Goal: Transaction & Acquisition: Purchase product/service

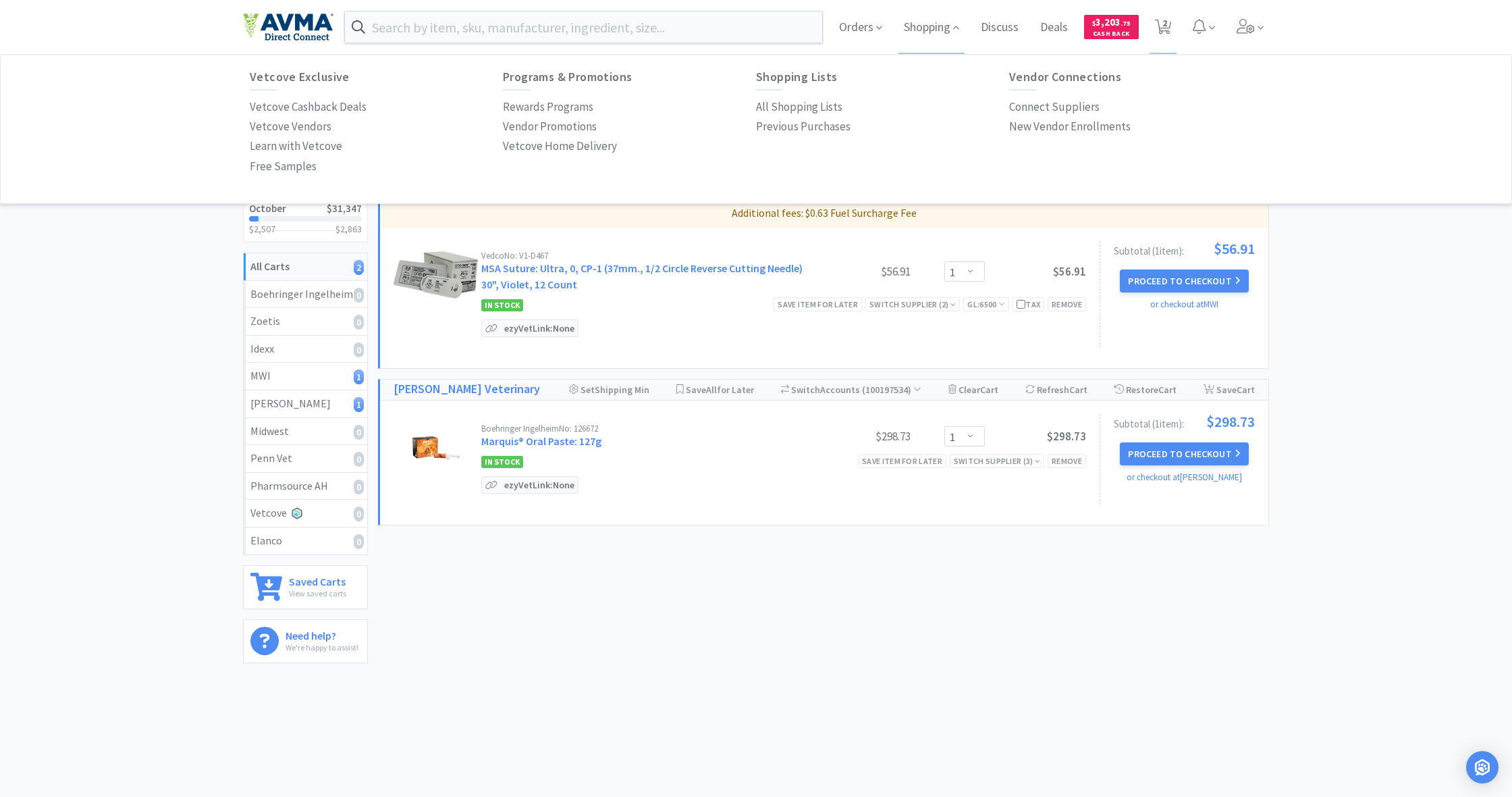
select select "1"
click at [935, 31] on span "Shopping" at bounding box center [932, 27] width 66 height 54
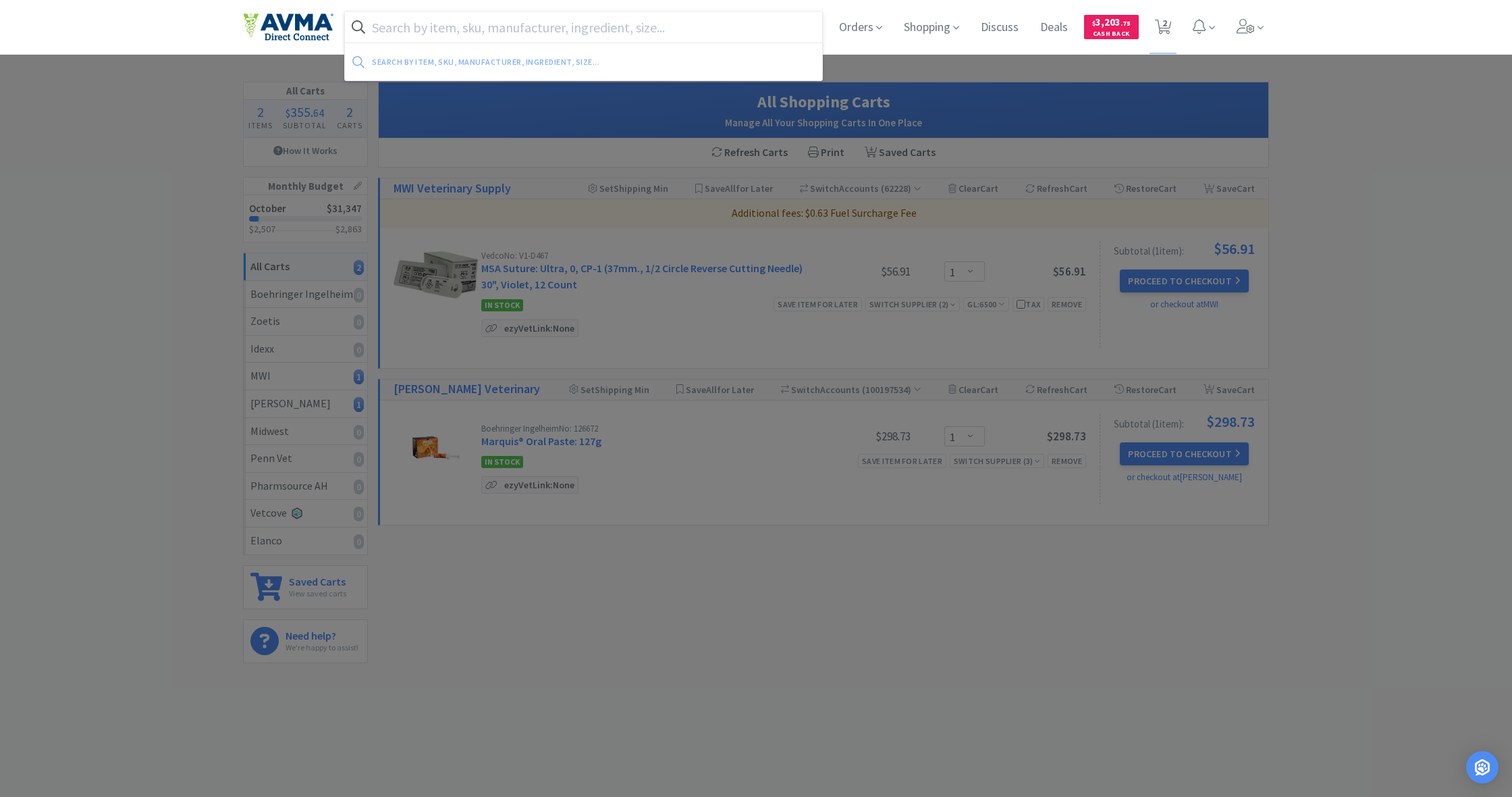
click at [509, 29] on input "text" at bounding box center [584, 27] width 478 height 31
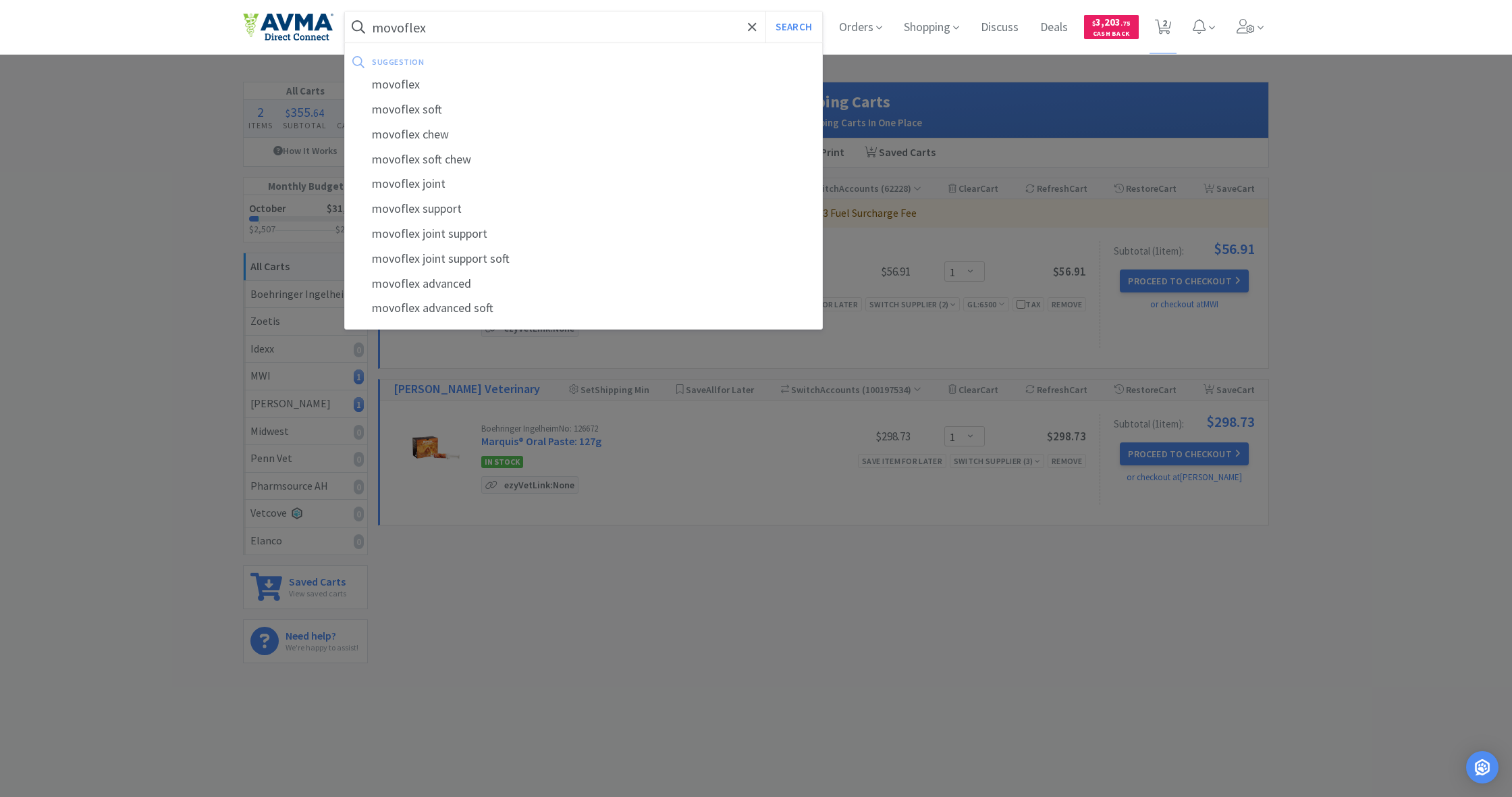
type input "movoflex"
click at [792, 27] on button "Search" at bounding box center [794, 27] width 56 height 31
select select "1"
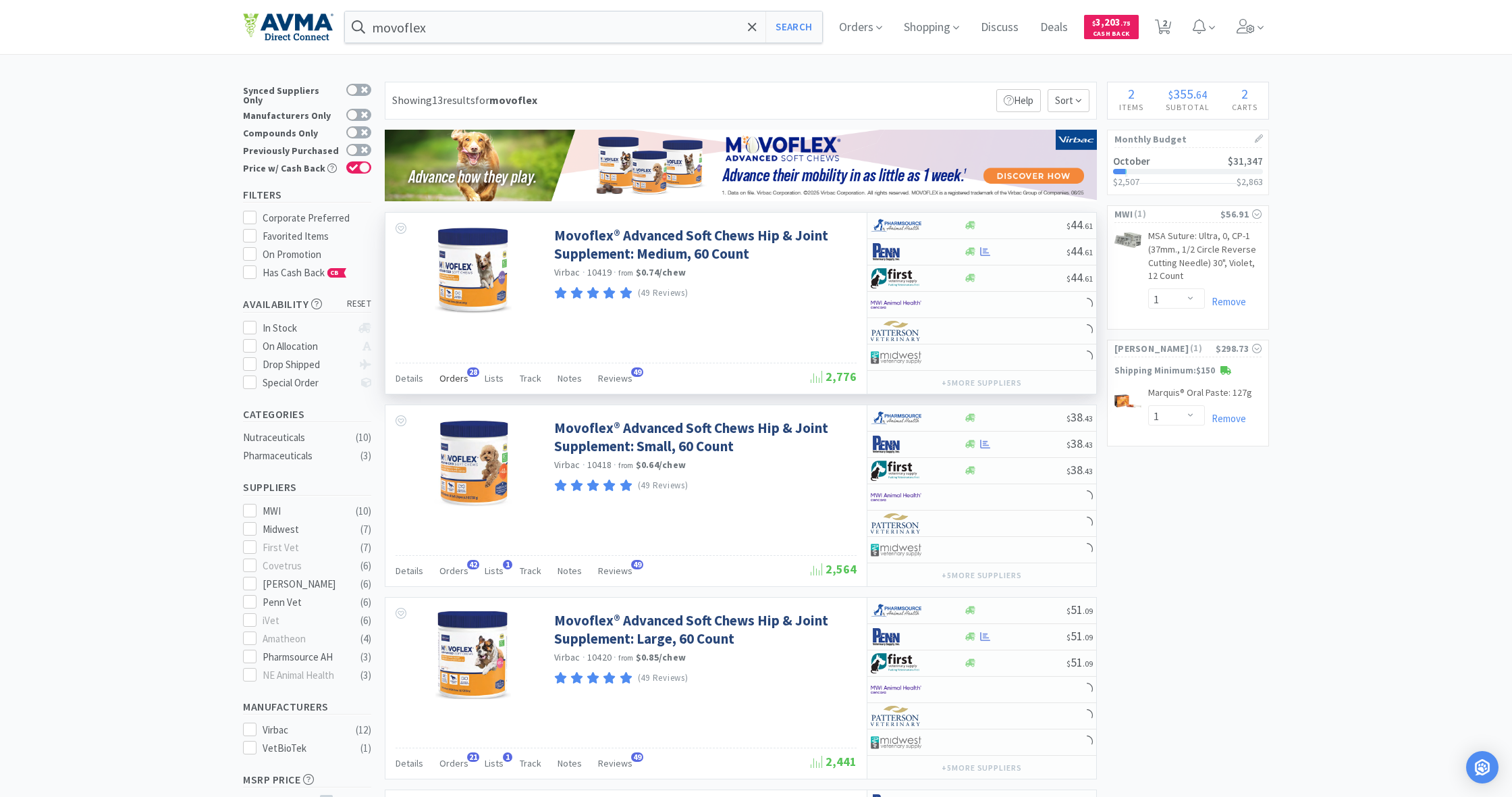
click at [456, 378] on span "Orders" at bounding box center [454, 378] width 29 height 12
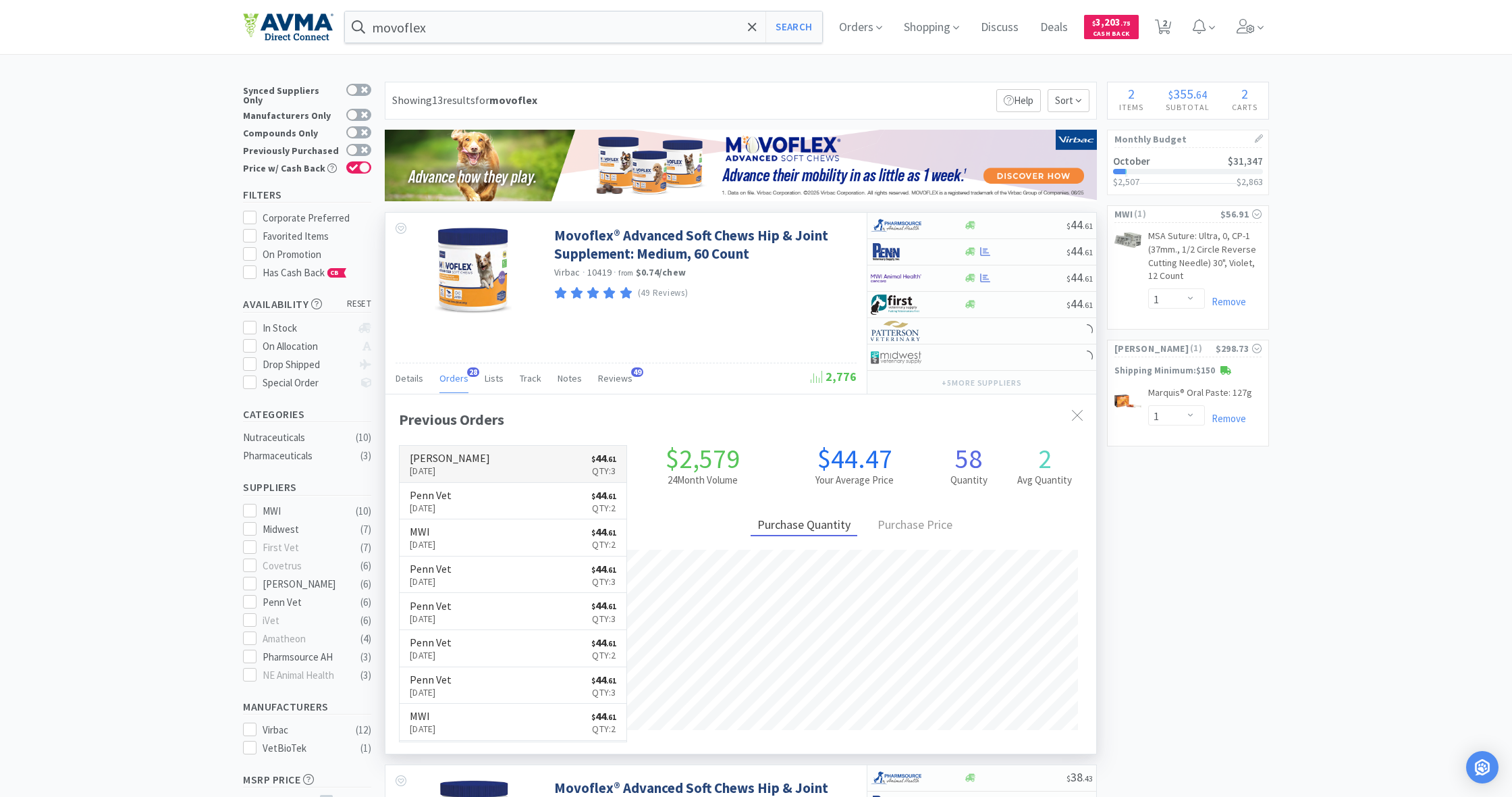
scroll to position [362, 711]
click at [485, 462] on link "[PERSON_NAME] [DATE] $ 44 . 61 Qty: 3" at bounding box center [514, 464] width 227 height 37
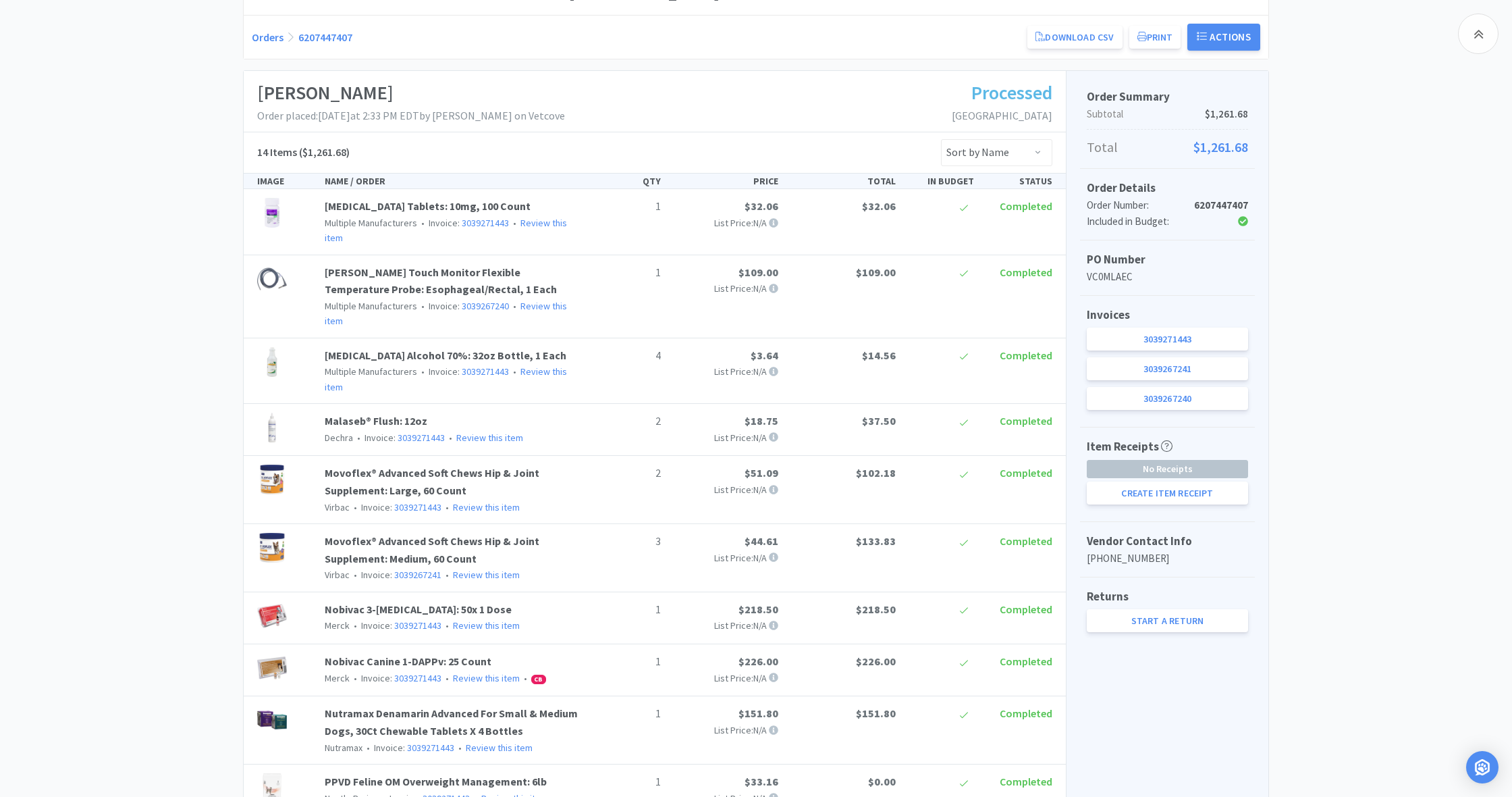
scroll to position [150, 0]
click at [451, 536] on link "Movoflex® Advanced Soft Chews Hip & Joint Supplement: Medium, 60 Count" at bounding box center [432, 551] width 215 height 31
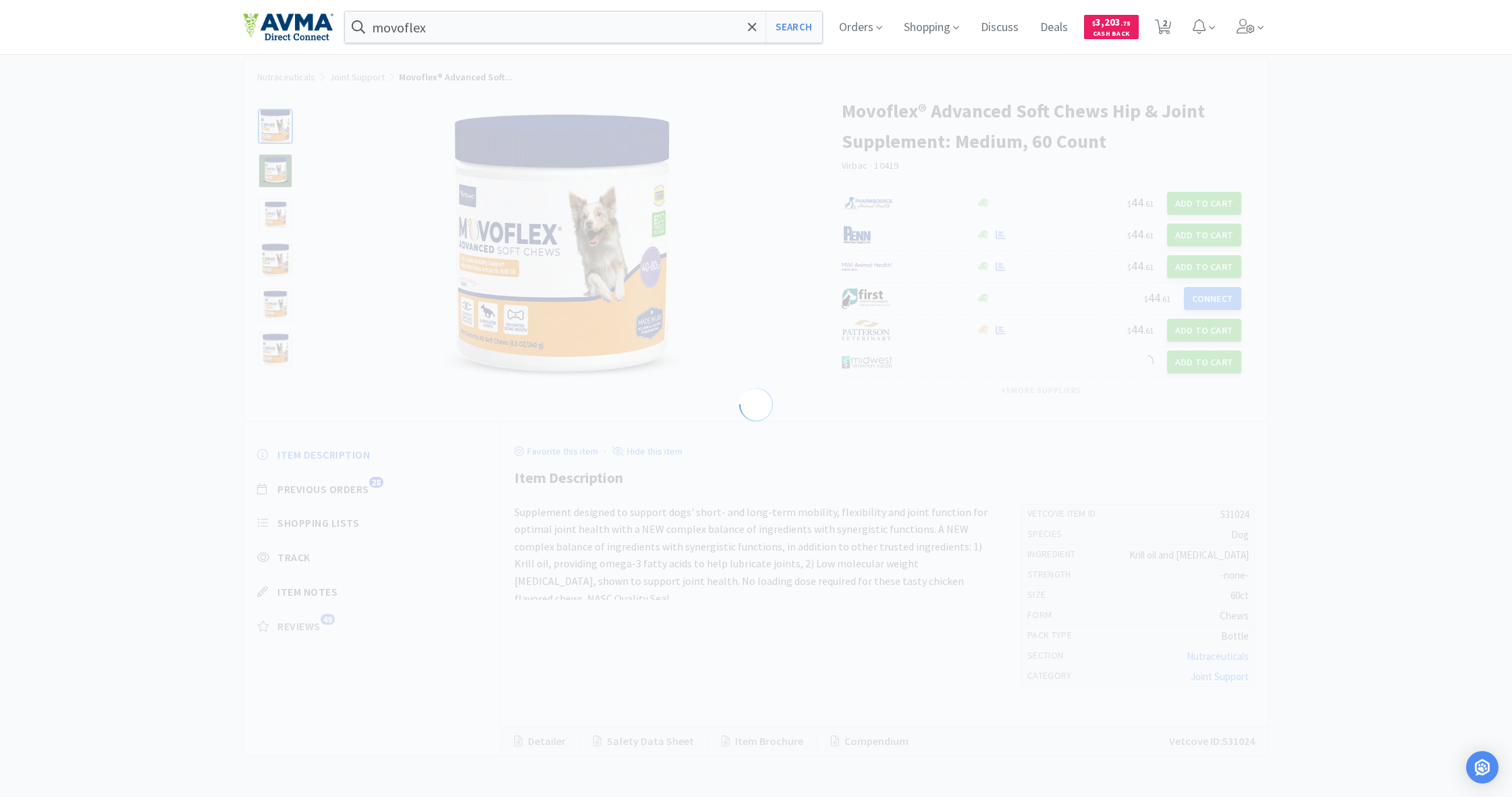
select select "531024"
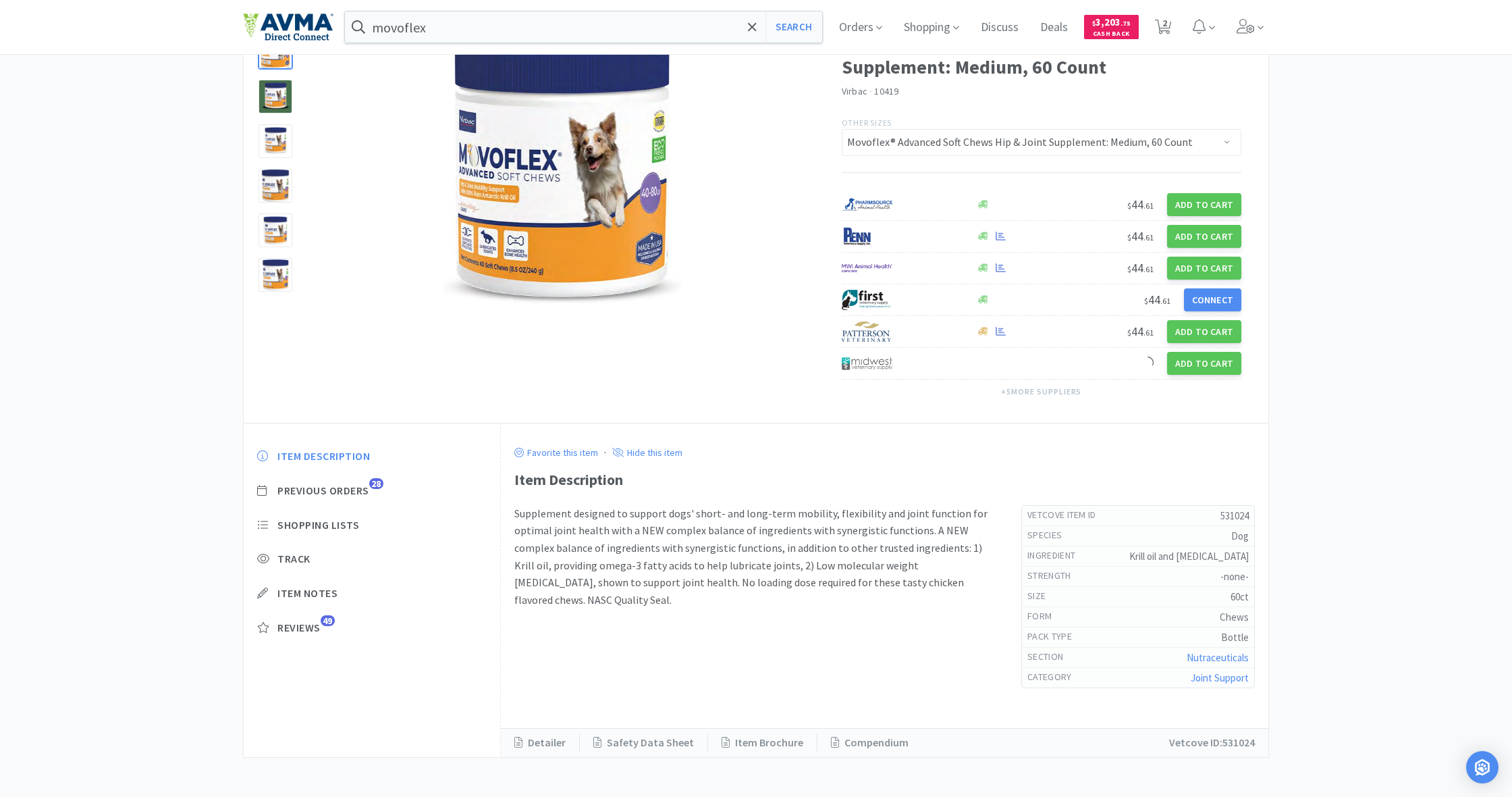
scroll to position [98, 0]
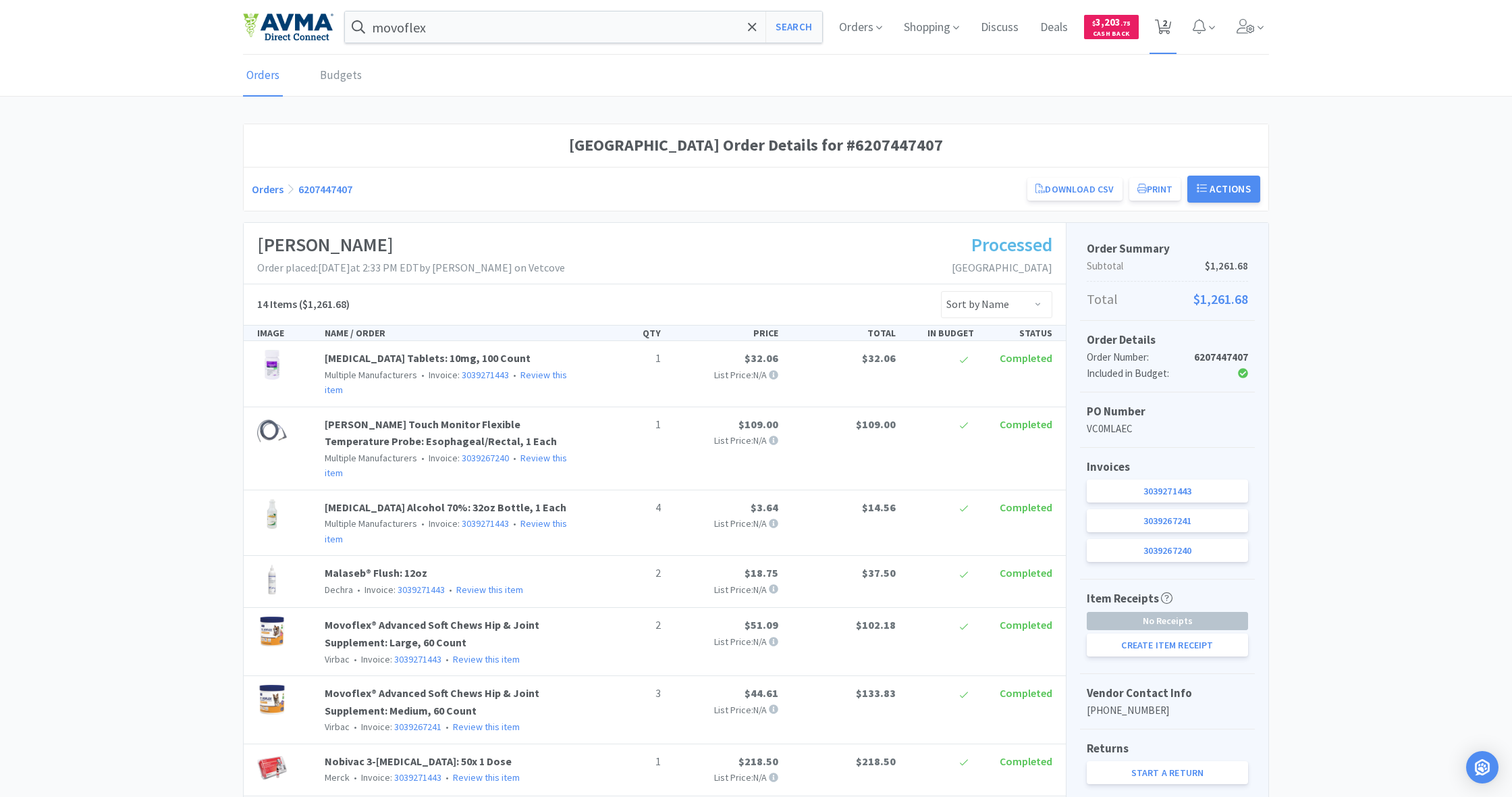
click at [1164, 32] on span "2" at bounding box center [1165, 23] width 5 height 54
select select "1"
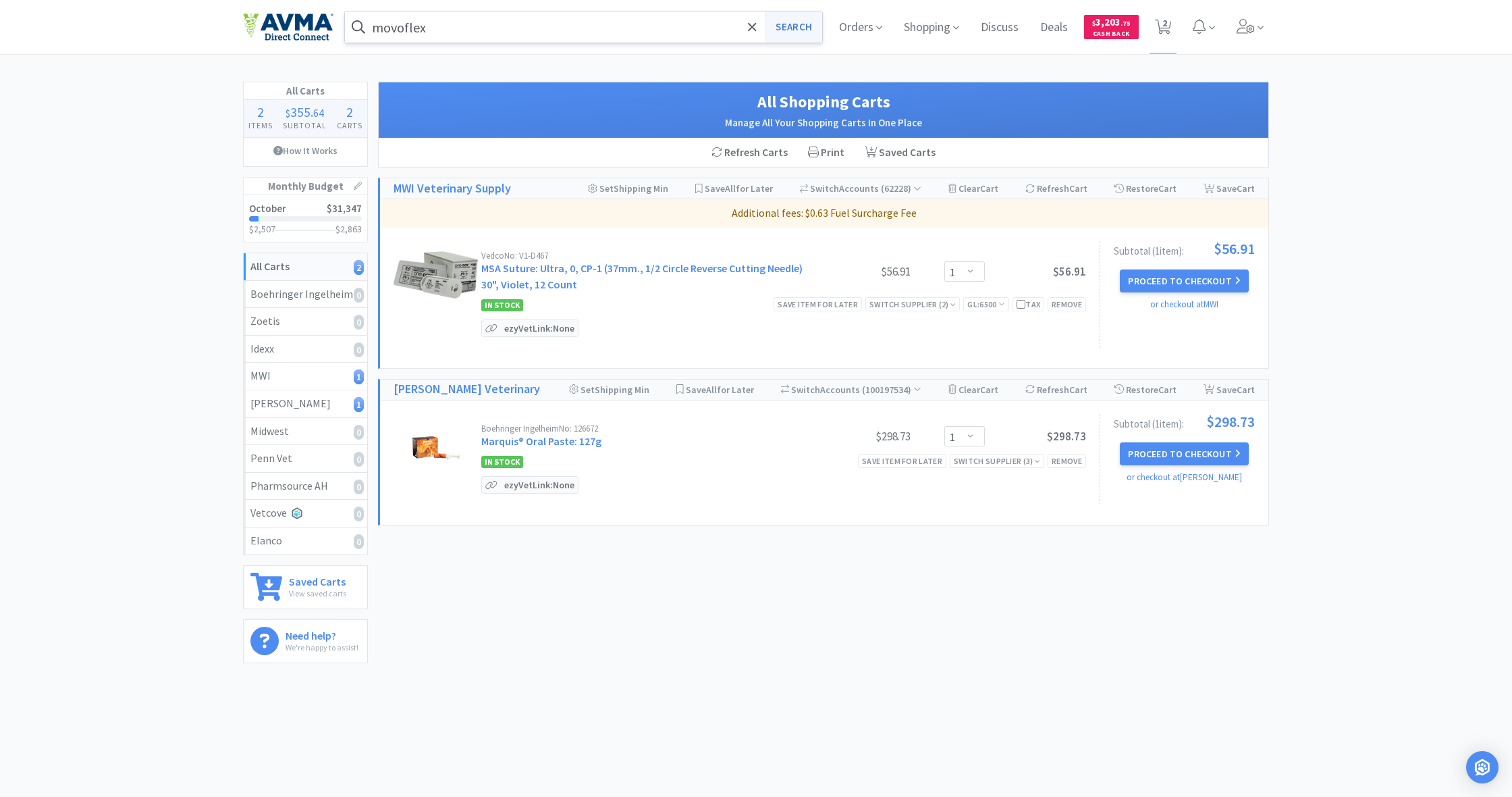
click at [792, 24] on button "Search" at bounding box center [794, 27] width 56 height 31
select select "1"
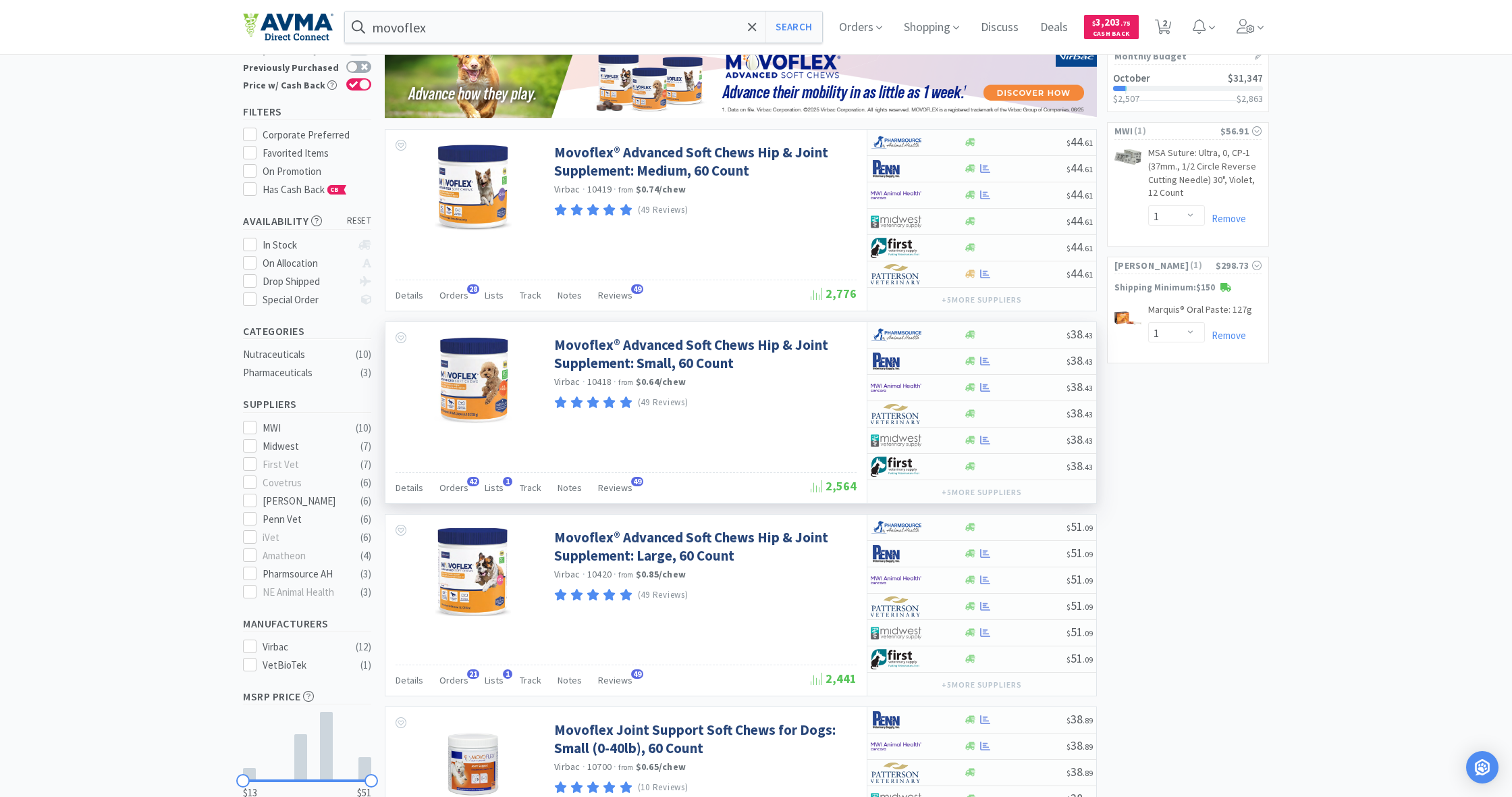
scroll to position [84, 0]
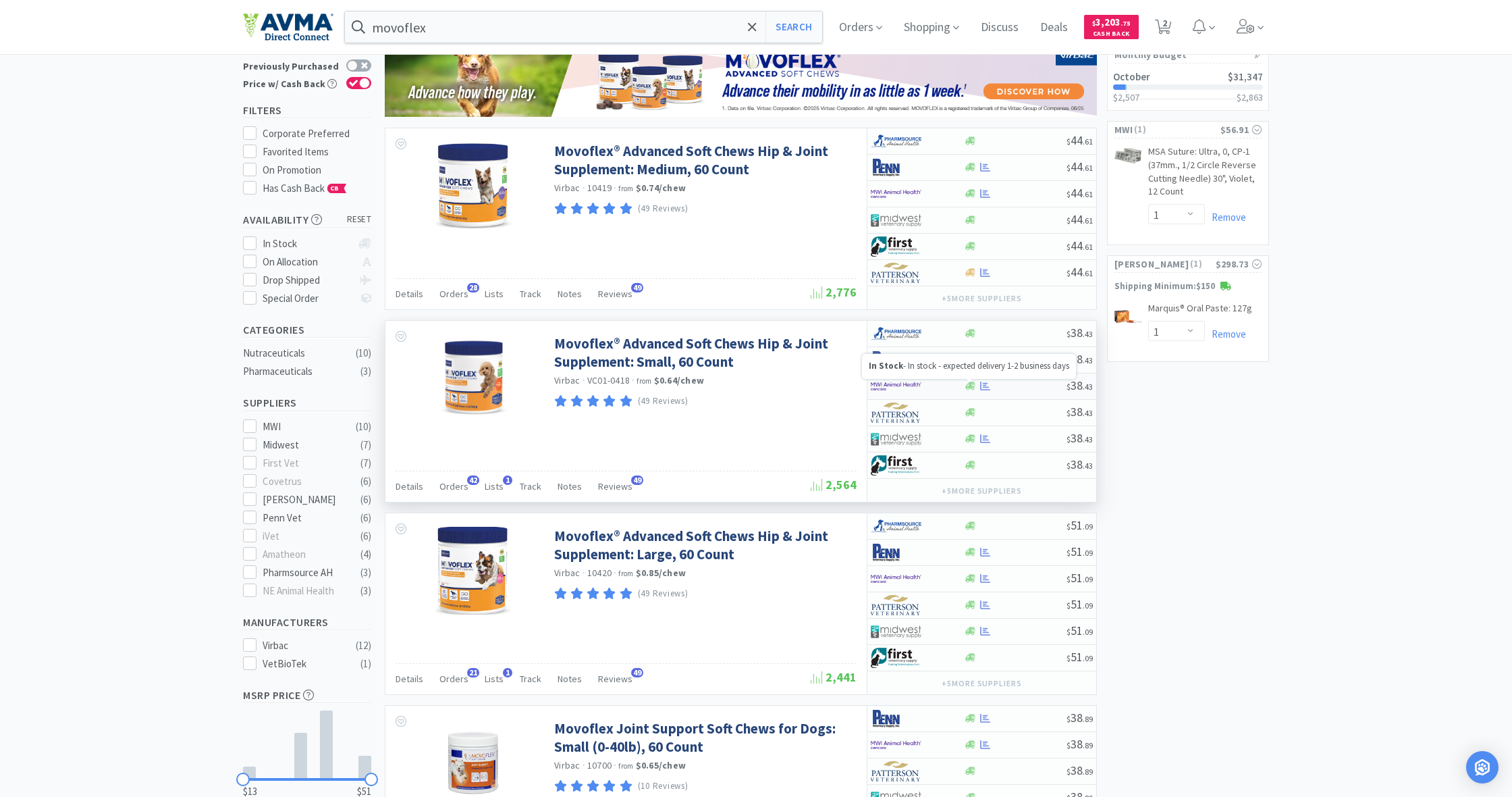
click at [972, 388] on icon at bounding box center [971, 386] width 10 height 8
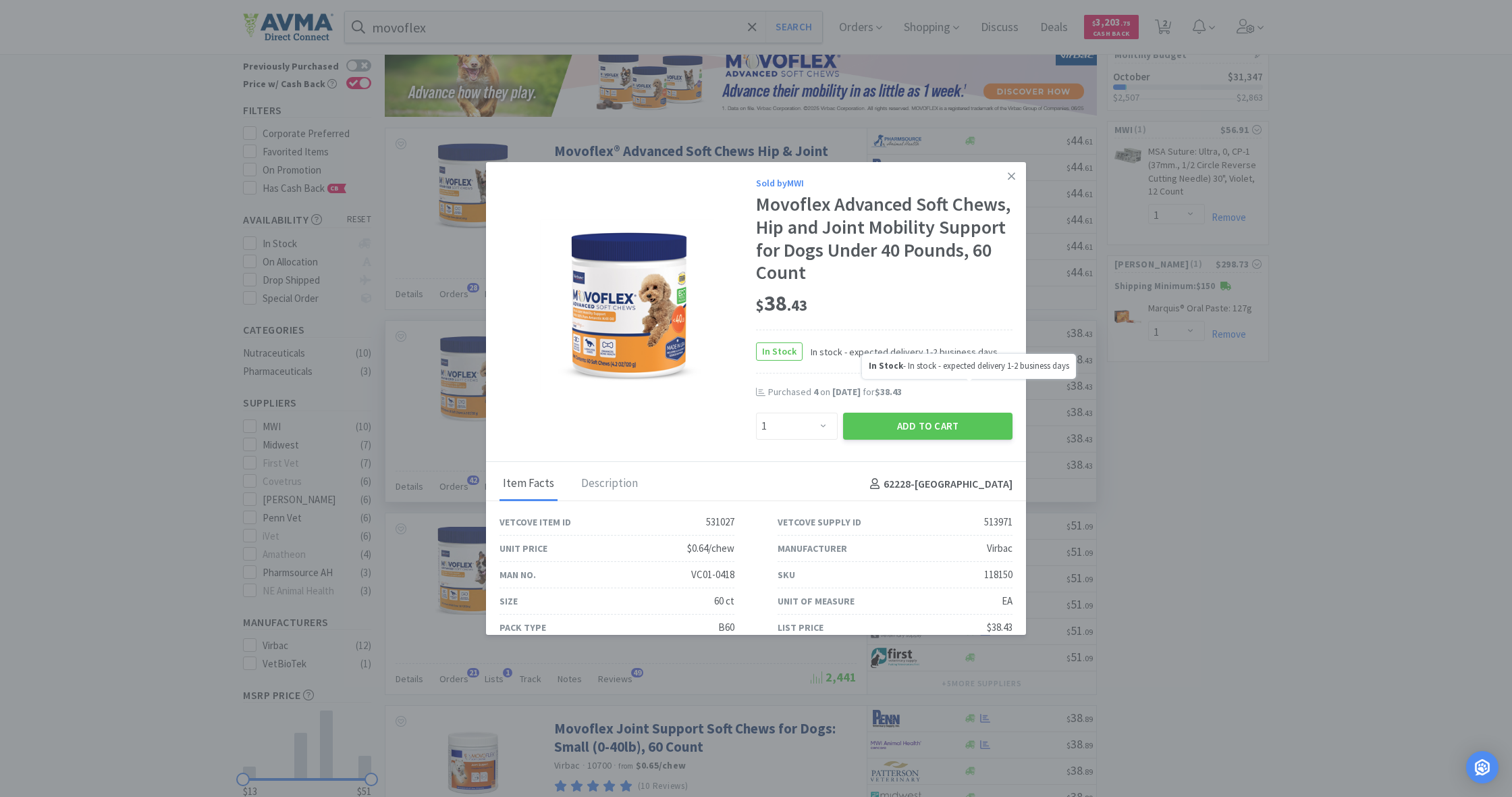
scroll to position [87, 0]
select select "4"
click at [907, 420] on button "Add to Cart" at bounding box center [928, 425] width 170 height 27
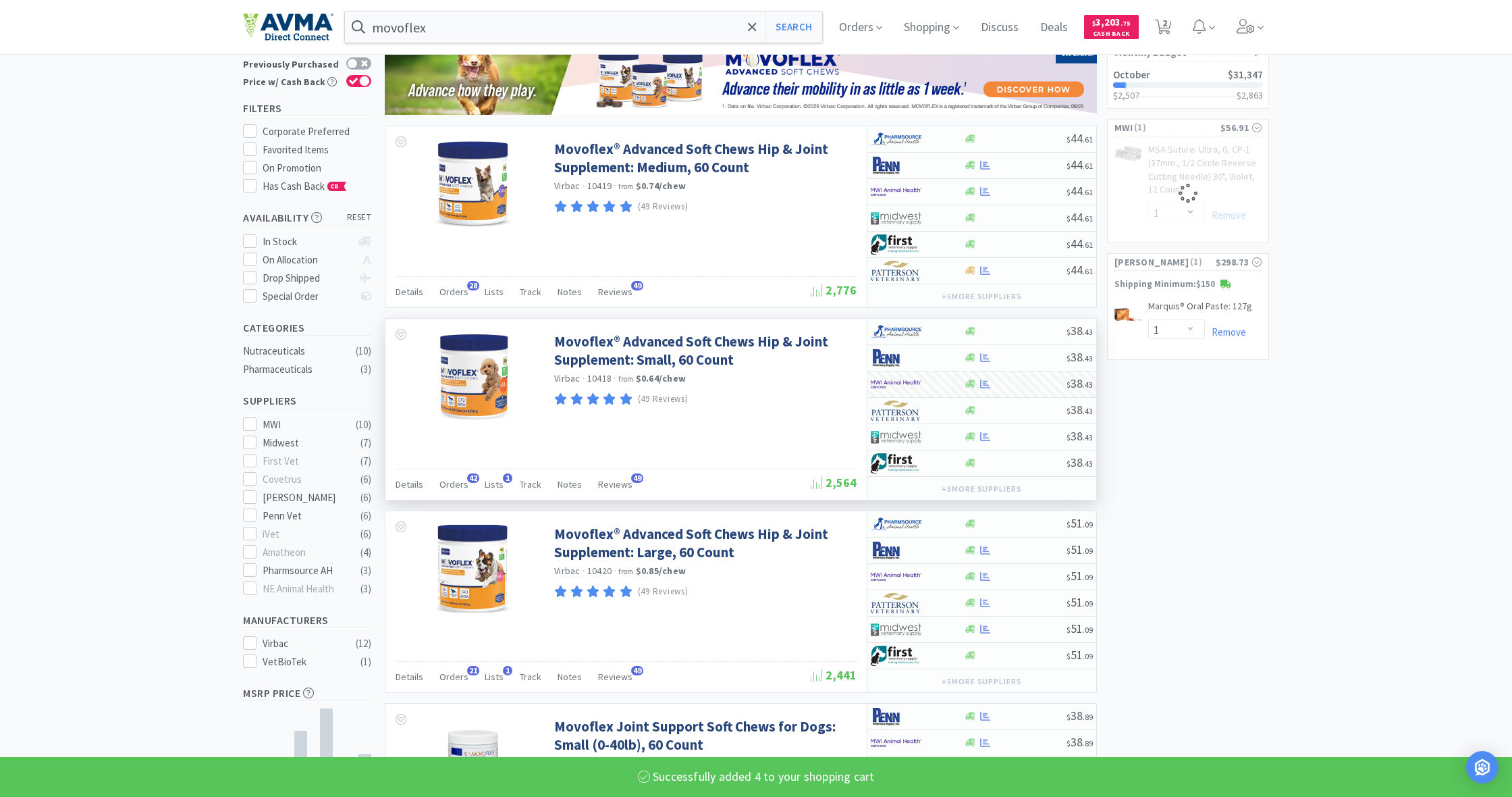
select select "4"
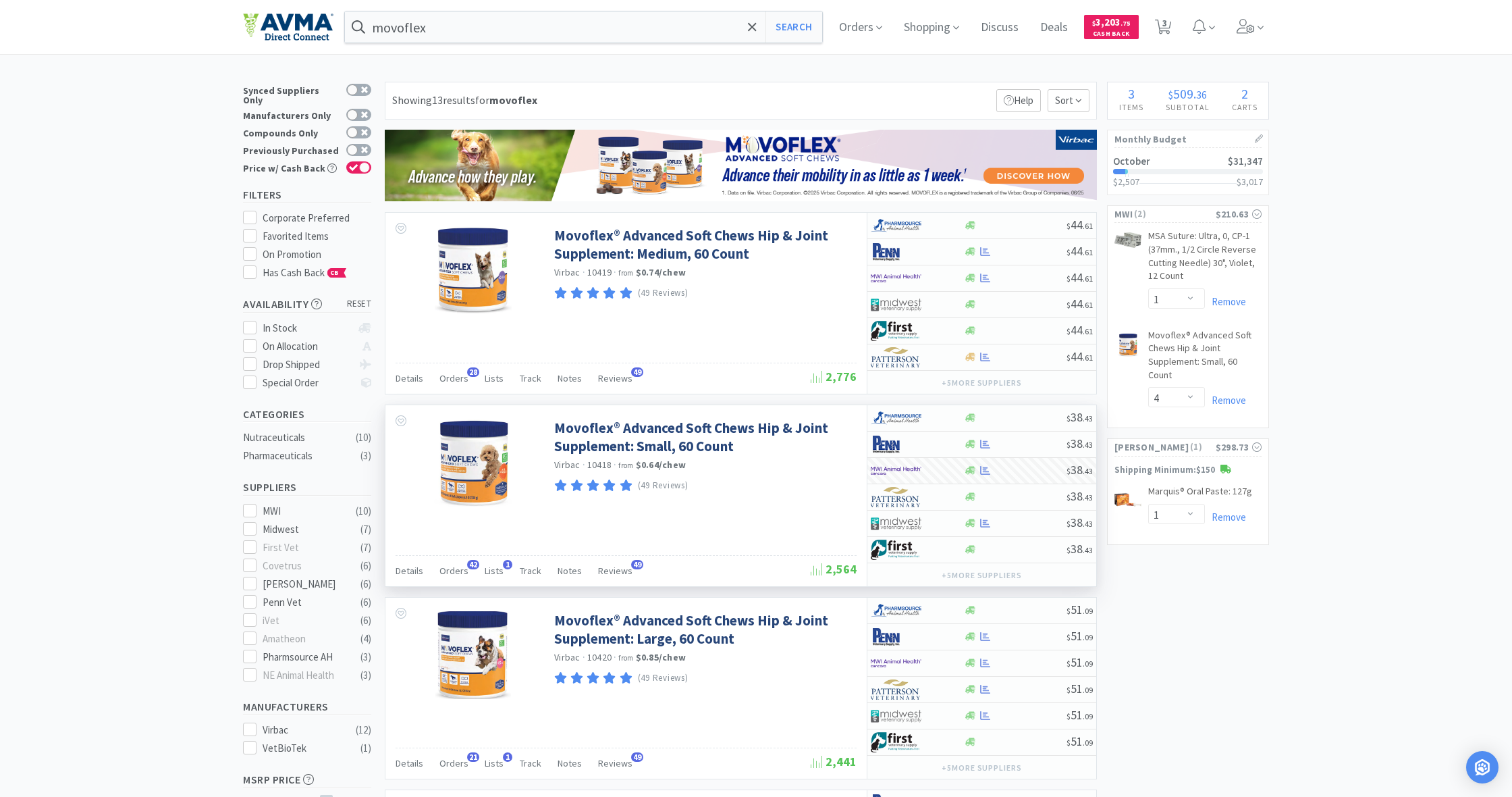
scroll to position [0, 0]
click at [923, 32] on span "Shopping" at bounding box center [932, 27] width 66 height 54
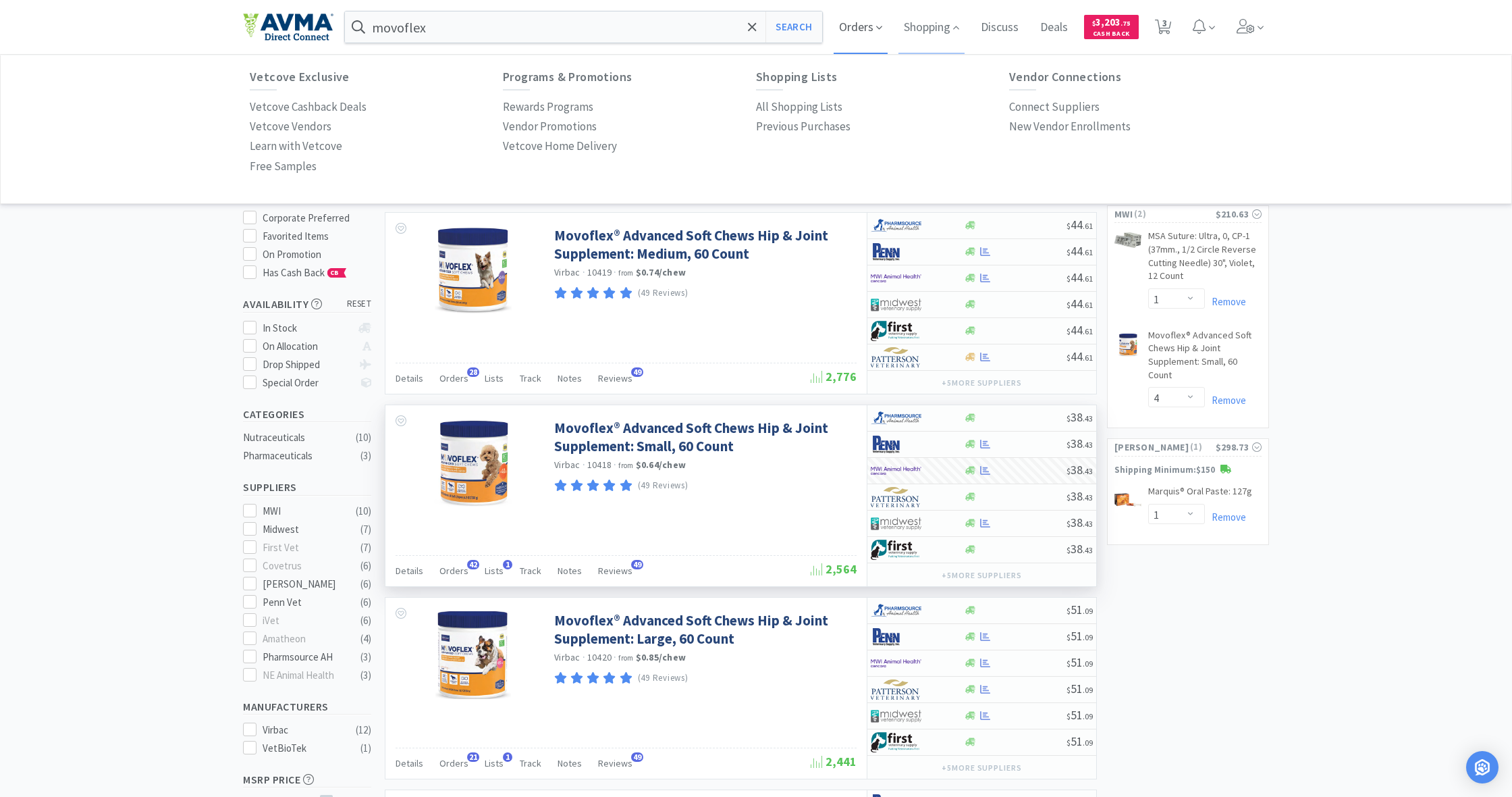
click at [852, 29] on span "Orders" at bounding box center [861, 27] width 54 height 54
click at [282, 104] on p "Order History" at bounding box center [282, 107] width 66 height 18
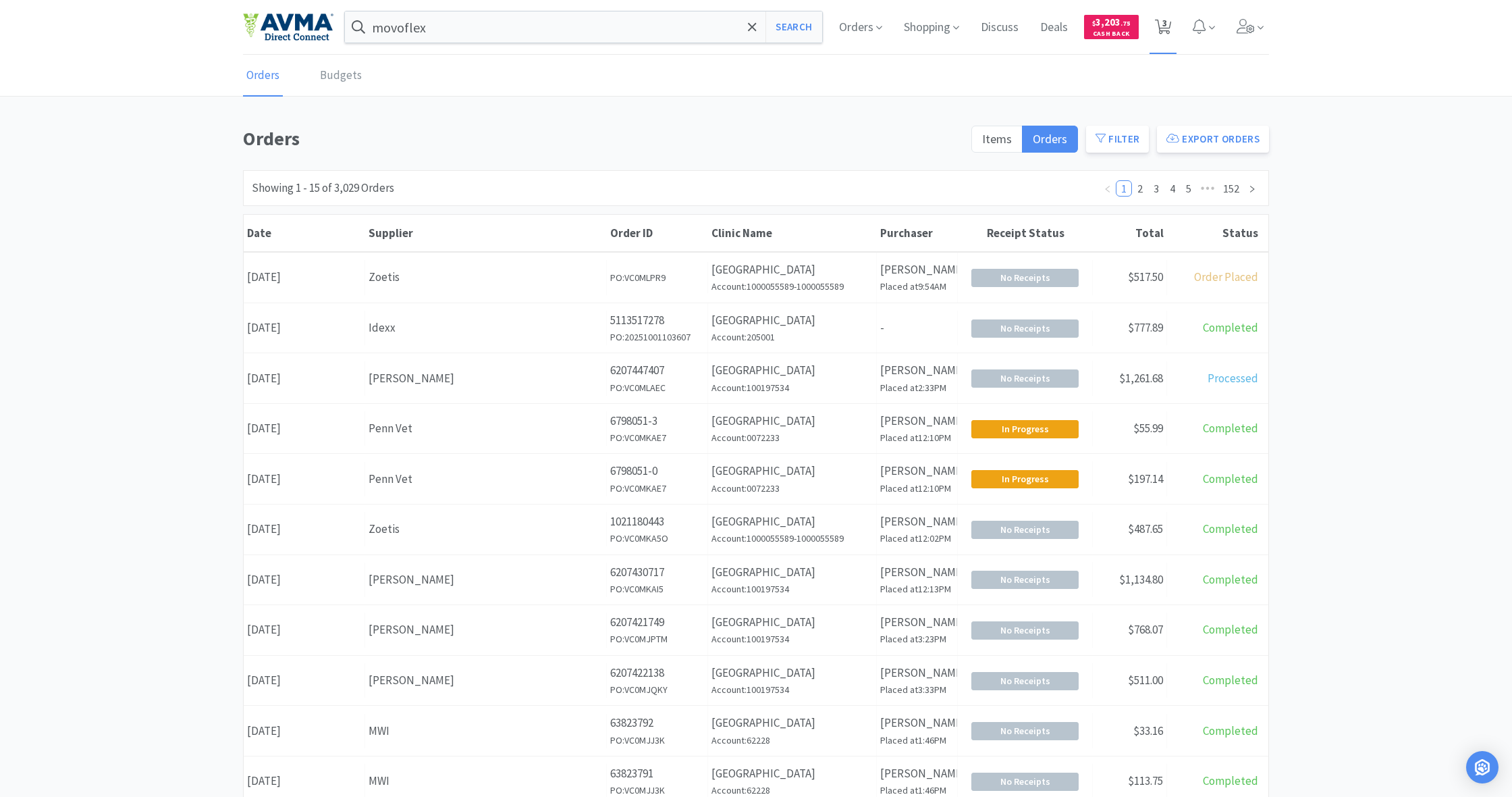
click at [1163, 29] on span "3" at bounding box center [1165, 23] width 5 height 54
select select "1"
select select "4"
select select "1"
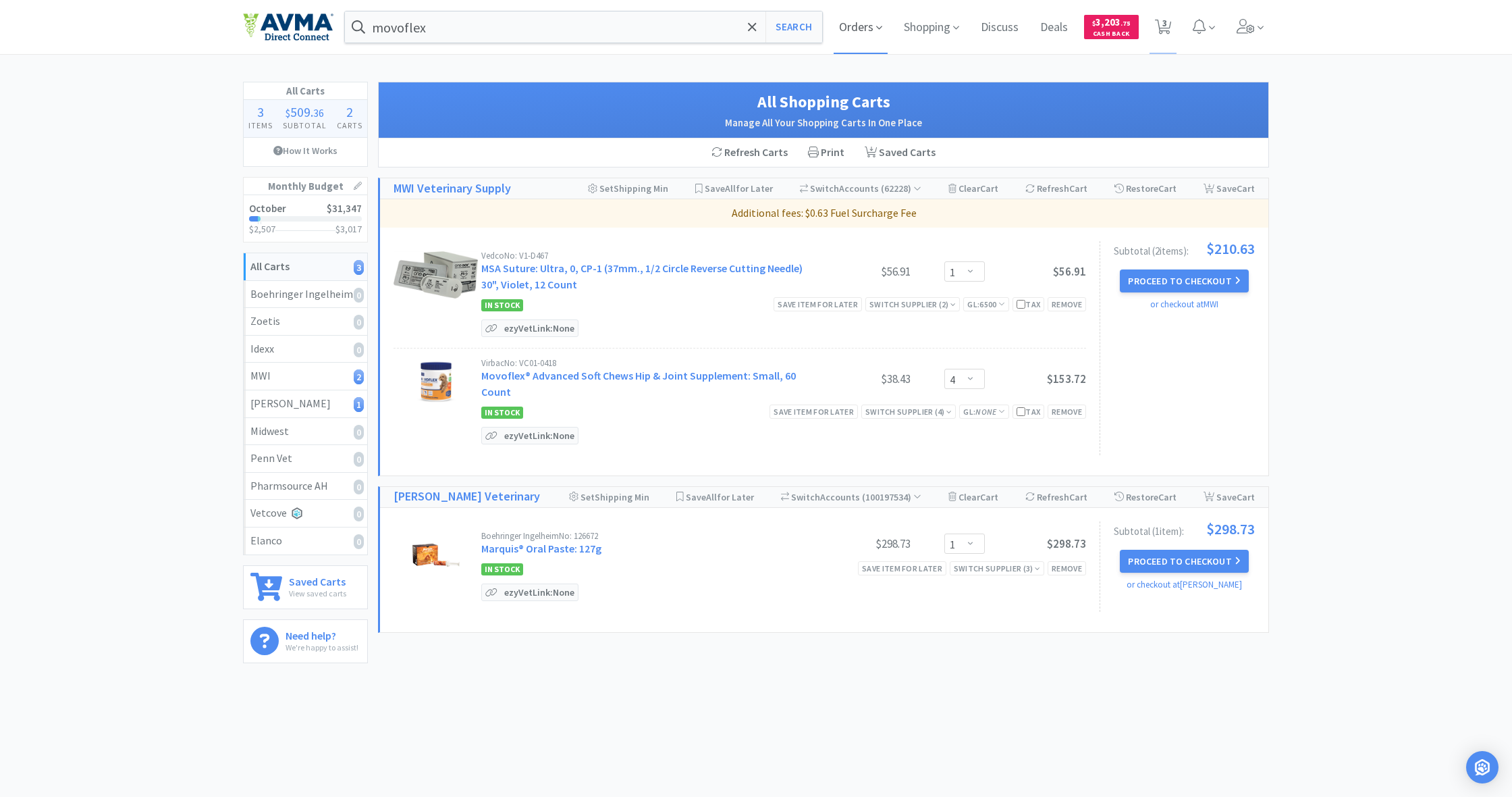
click at [861, 25] on span "Orders" at bounding box center [861, 27] width 54 height 54
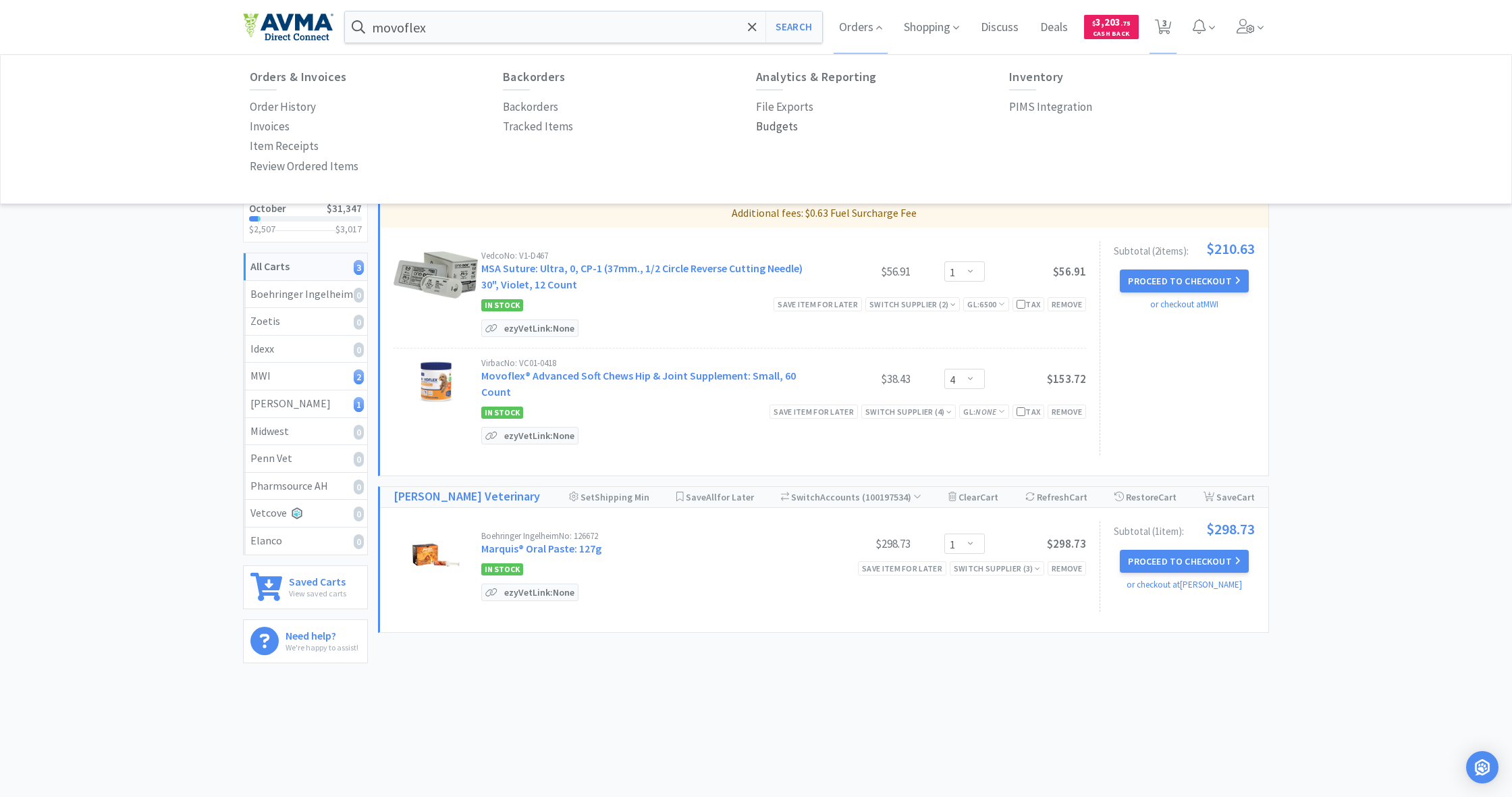
click at [785, 123] on p "Budgets" at bounding box center [776, 127] width 42 height 18
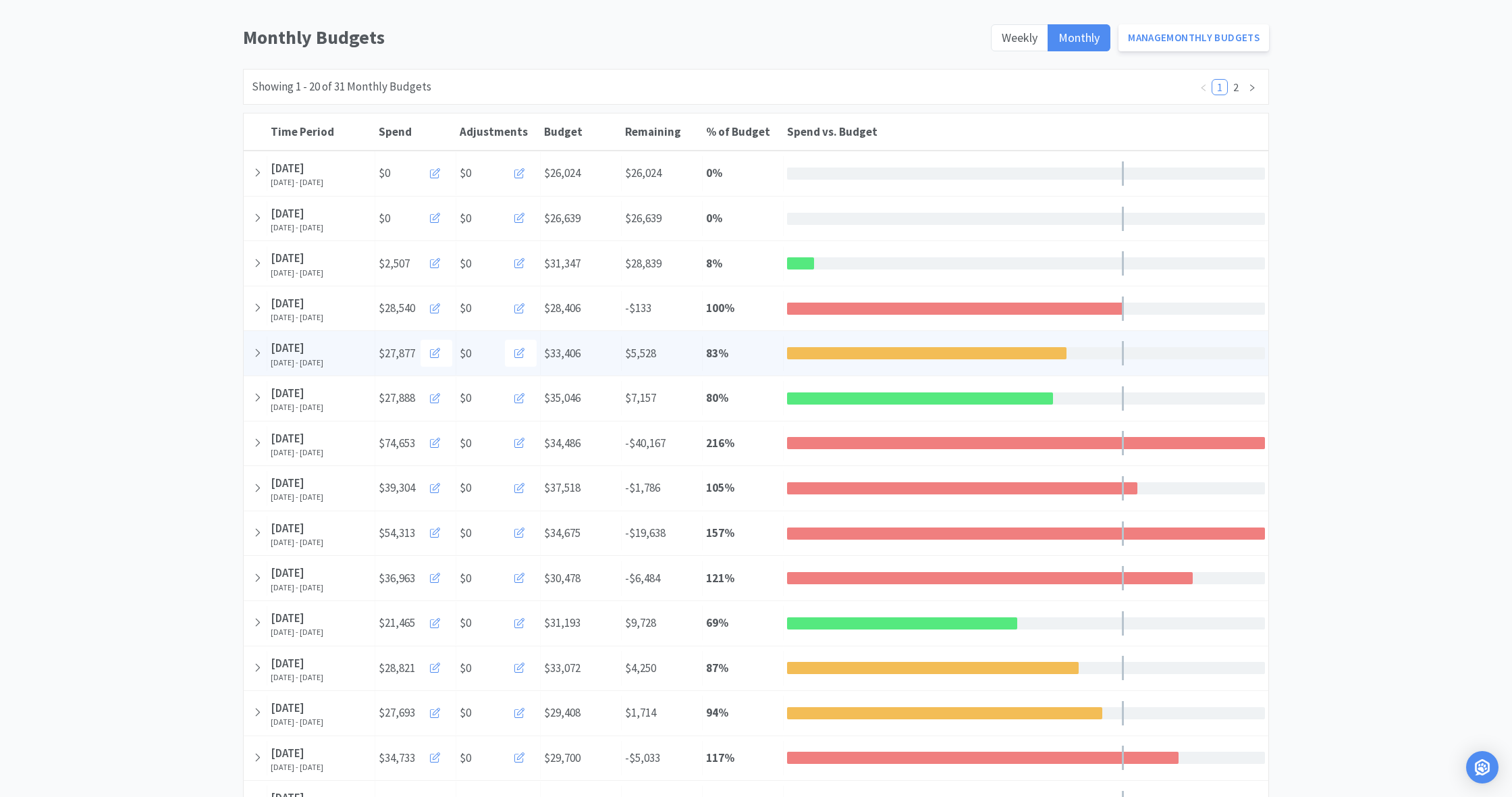
scroll to position [114, 0]
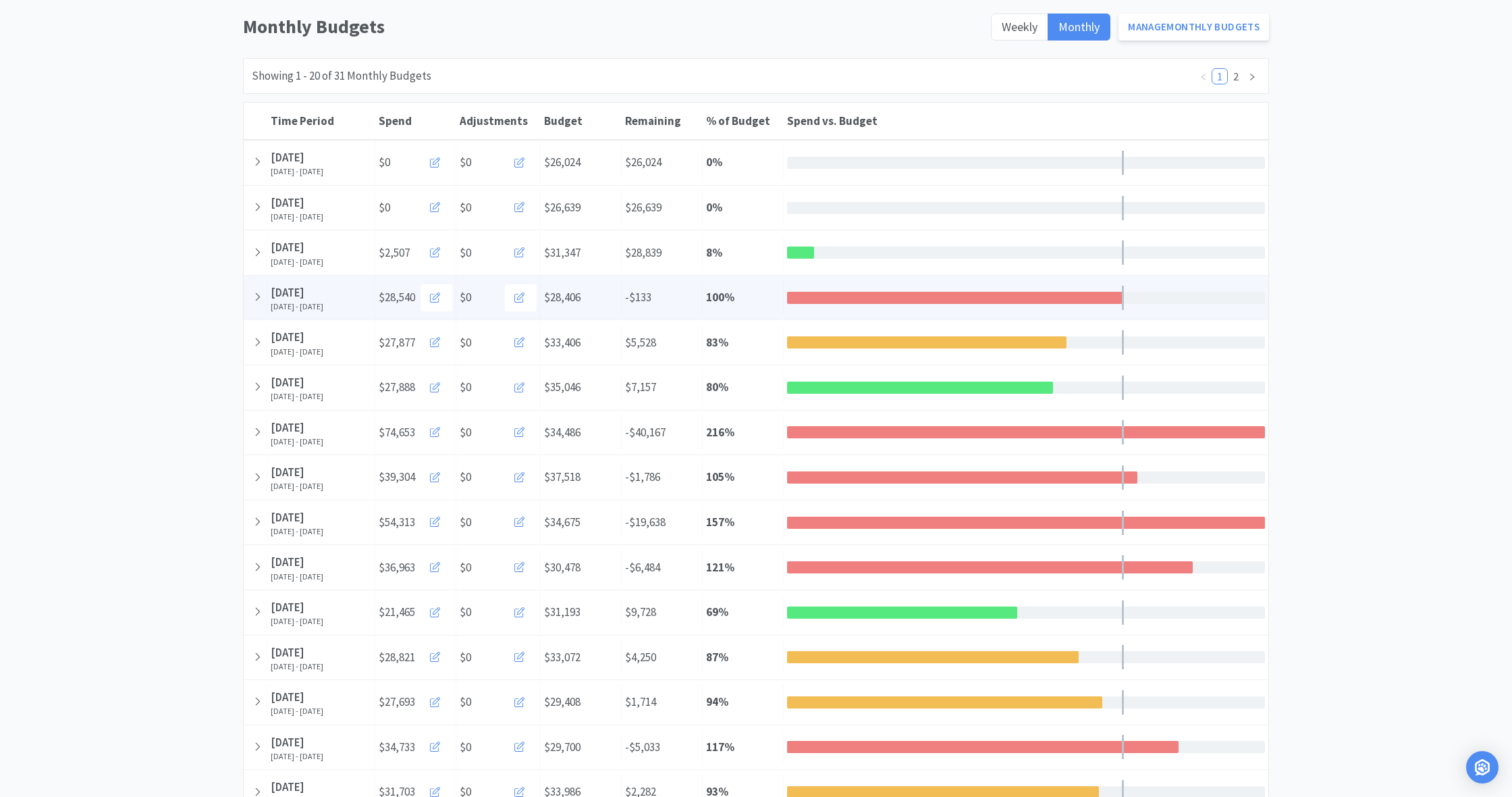
click at [349, 292] on div "[DATE]" at bounding box center [321, 292] width 100 height 18
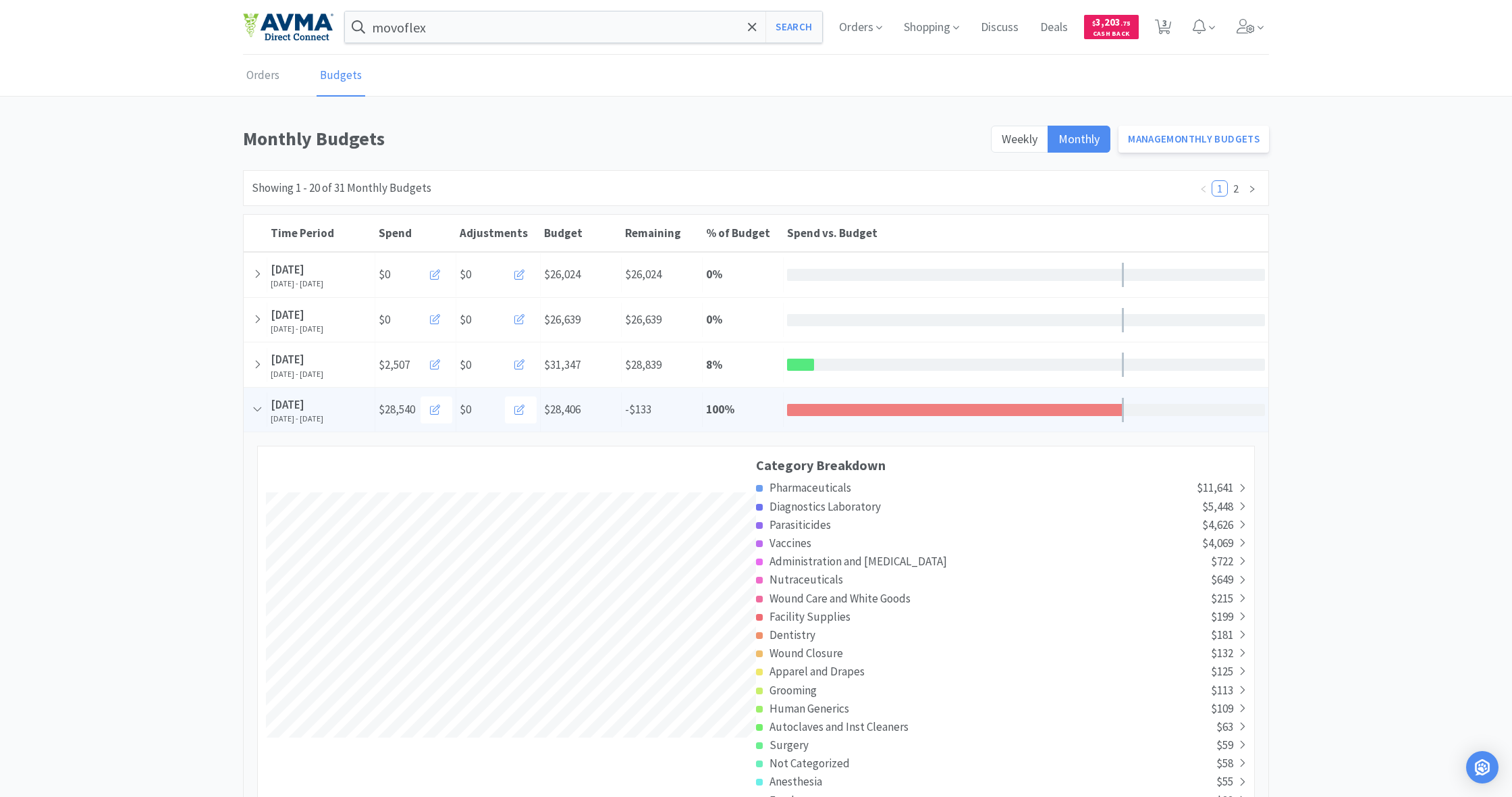
scroll to position [0, 0]
click at [1167, 32] on span "3" at bounding box center [1165, 23] width 5 height 54
select select "1"
select select "4"
select select "1"
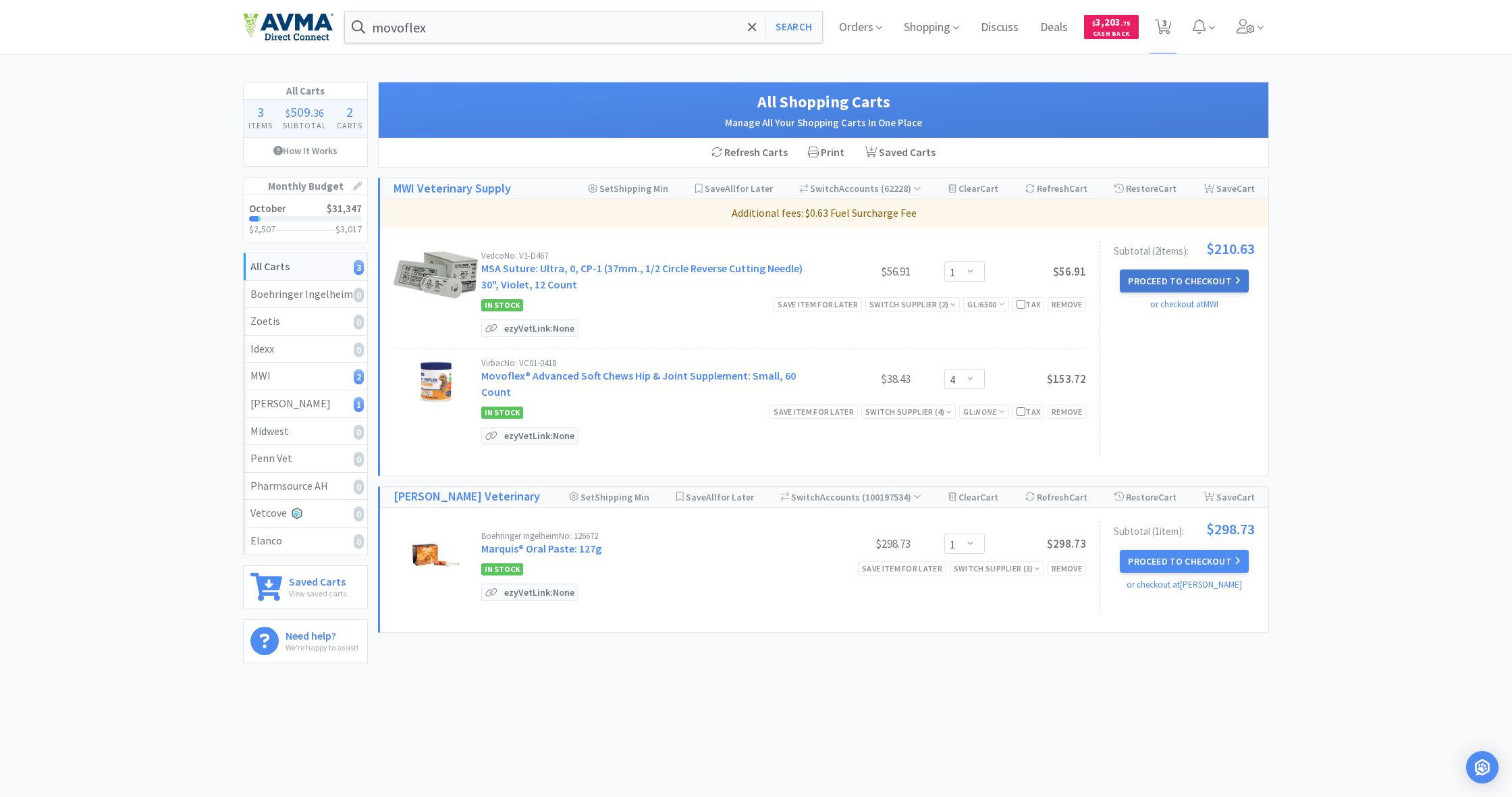
click at [1176, 276] on button "Proceed to Checkout" at bounding box center [1184, 281] width 128 height 23
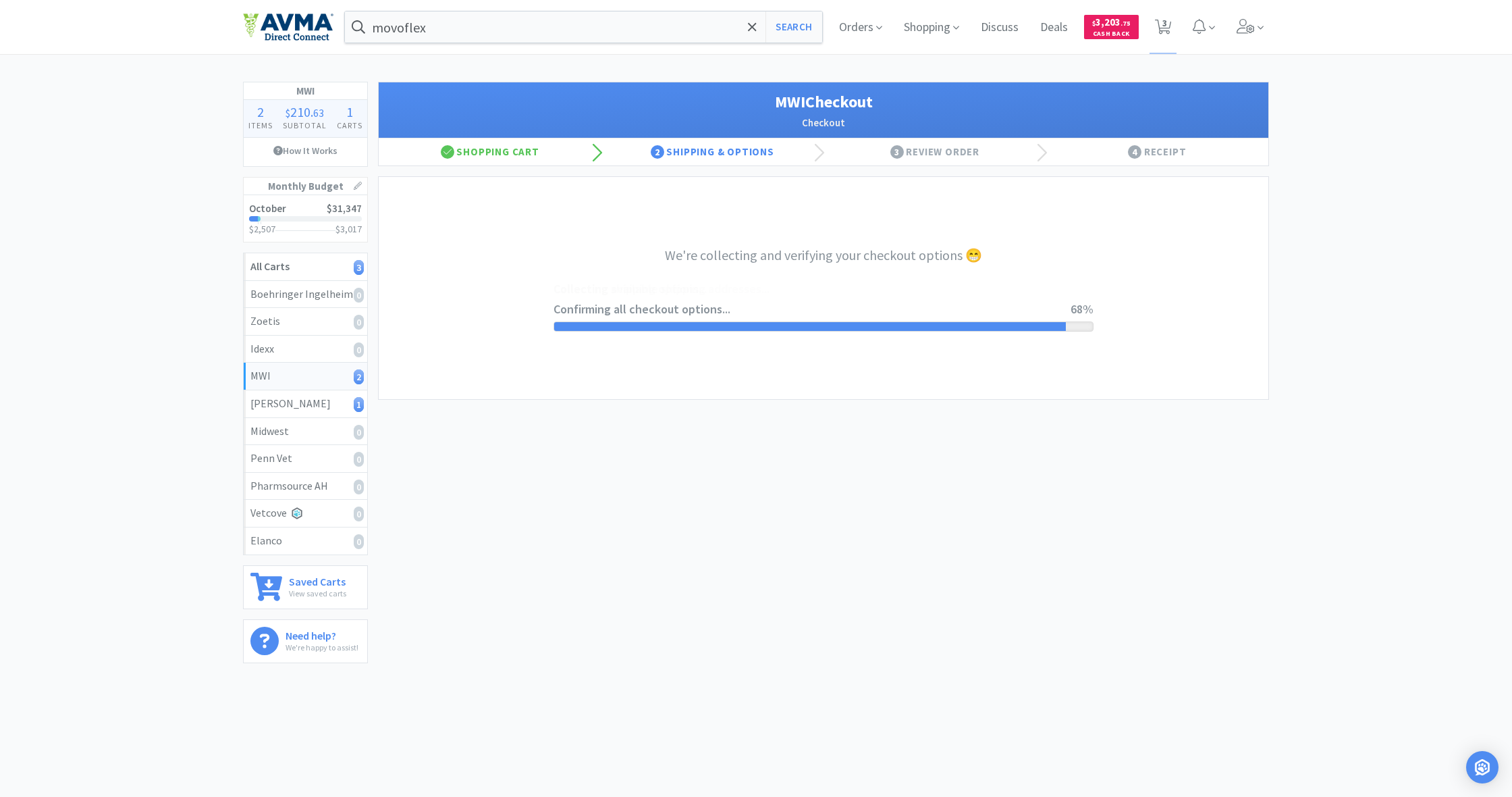
select select "STD_"
select select "FX9"
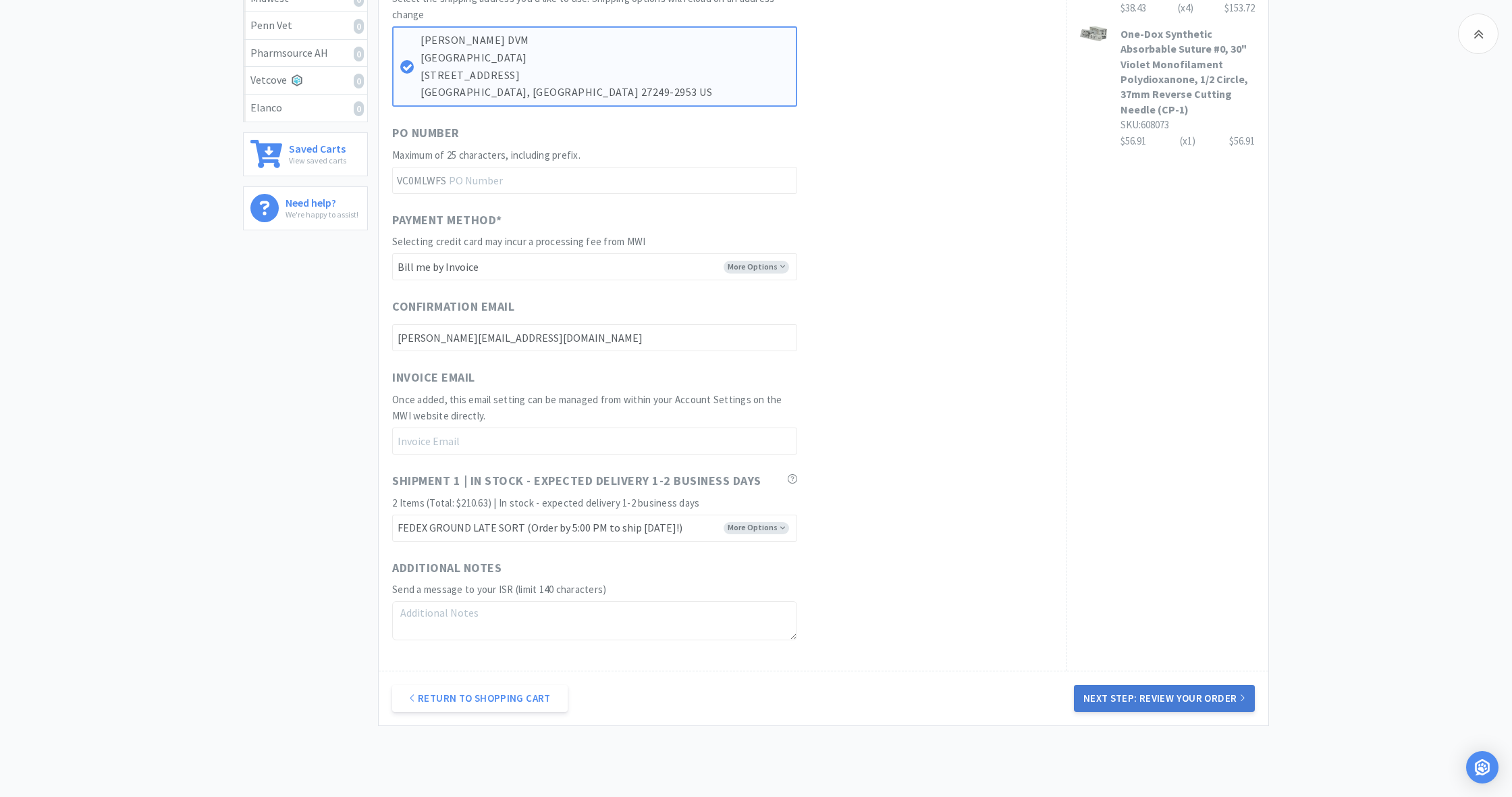
scroll to position [1, 0]
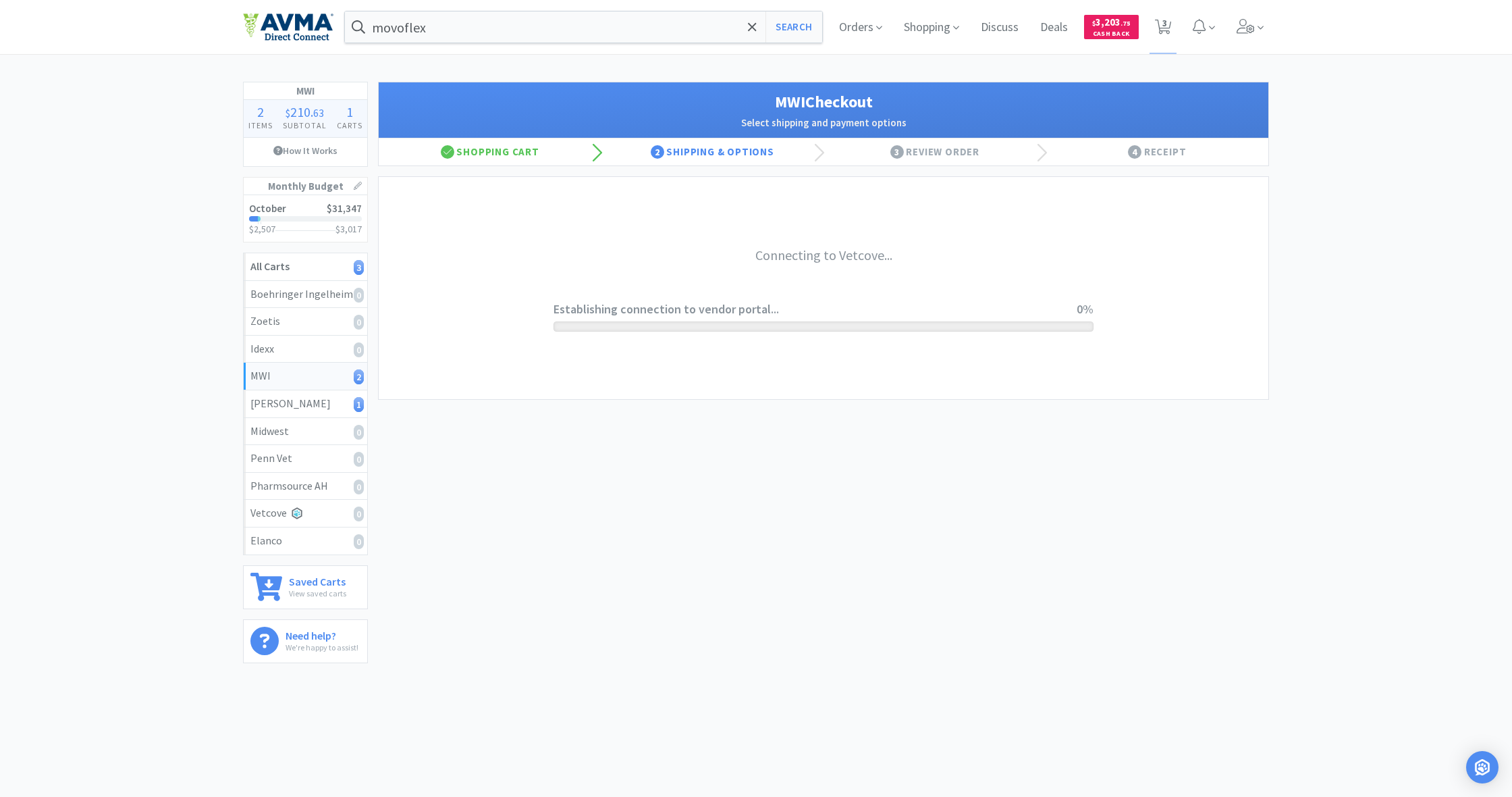
scroll to position [0, 0]
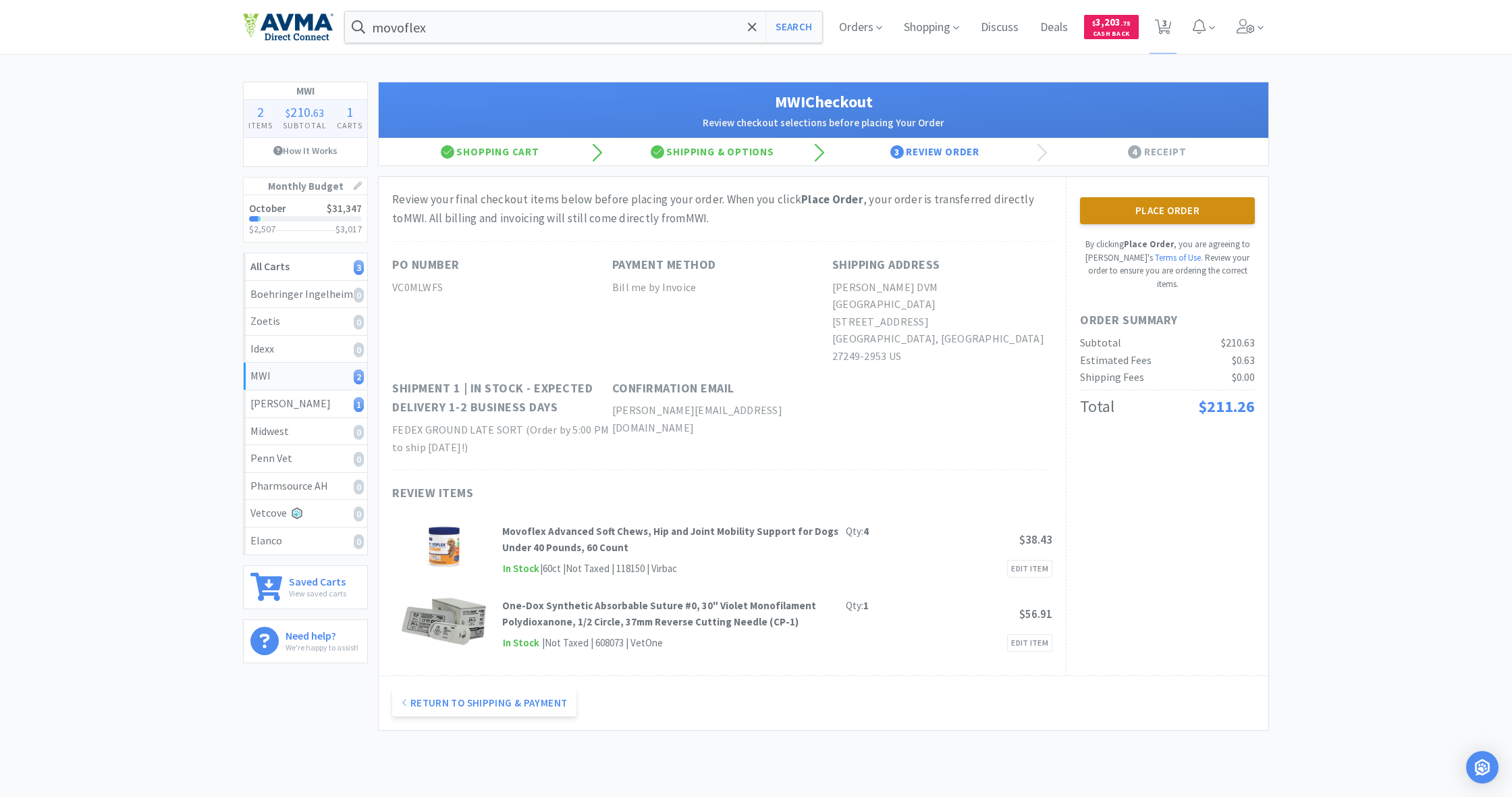
click at [1166, 211] on button "Place Order" at bounding box center [1167, 210] width 175 height 27
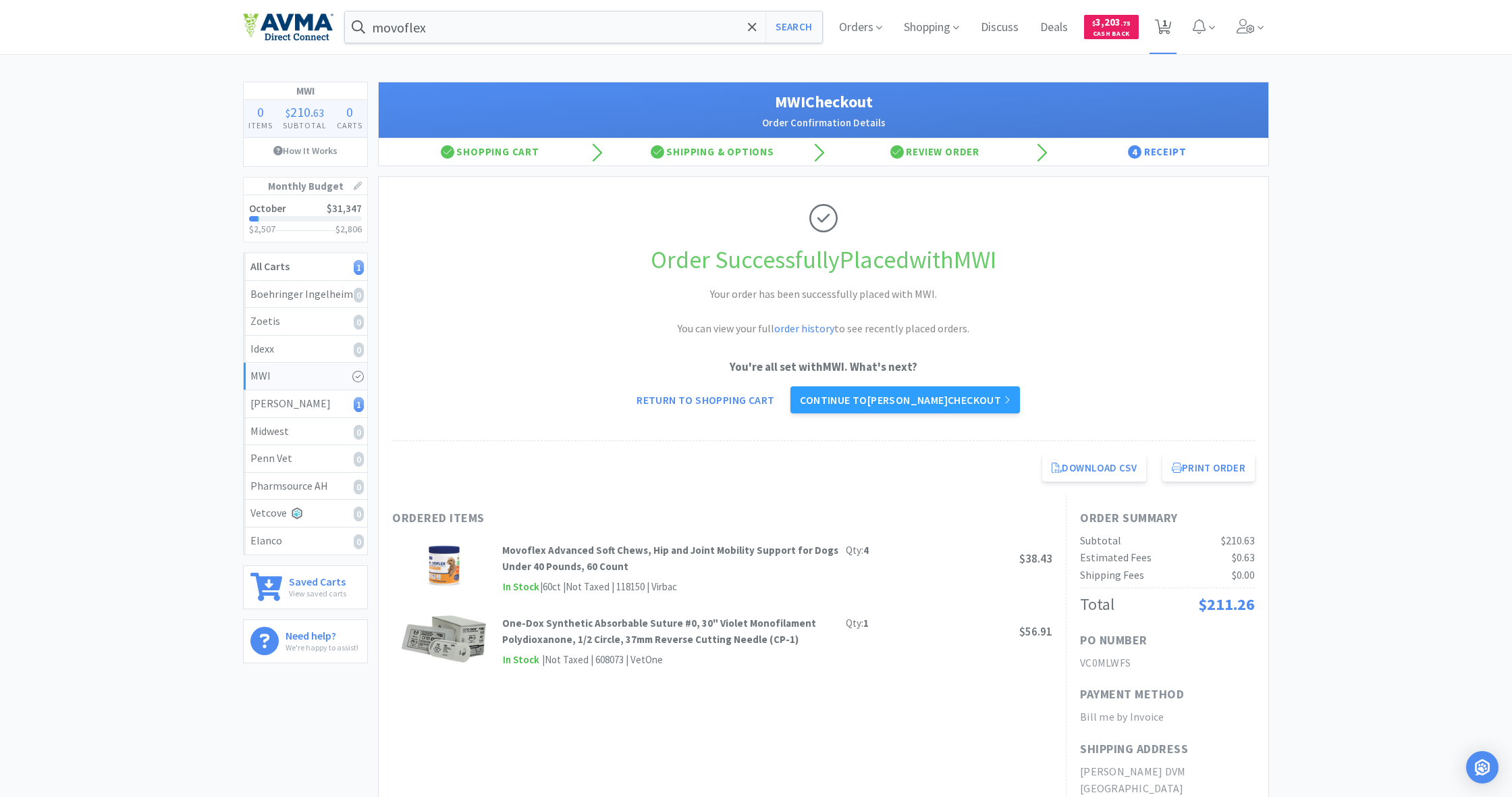
click at [1166, 29] on span "1" at bounding box center [1165, 23] width 5 height 54
select select "1"
click at [1161, 28] on icon at bounding box center [1163, 27] width 17 height 15
select select "1"
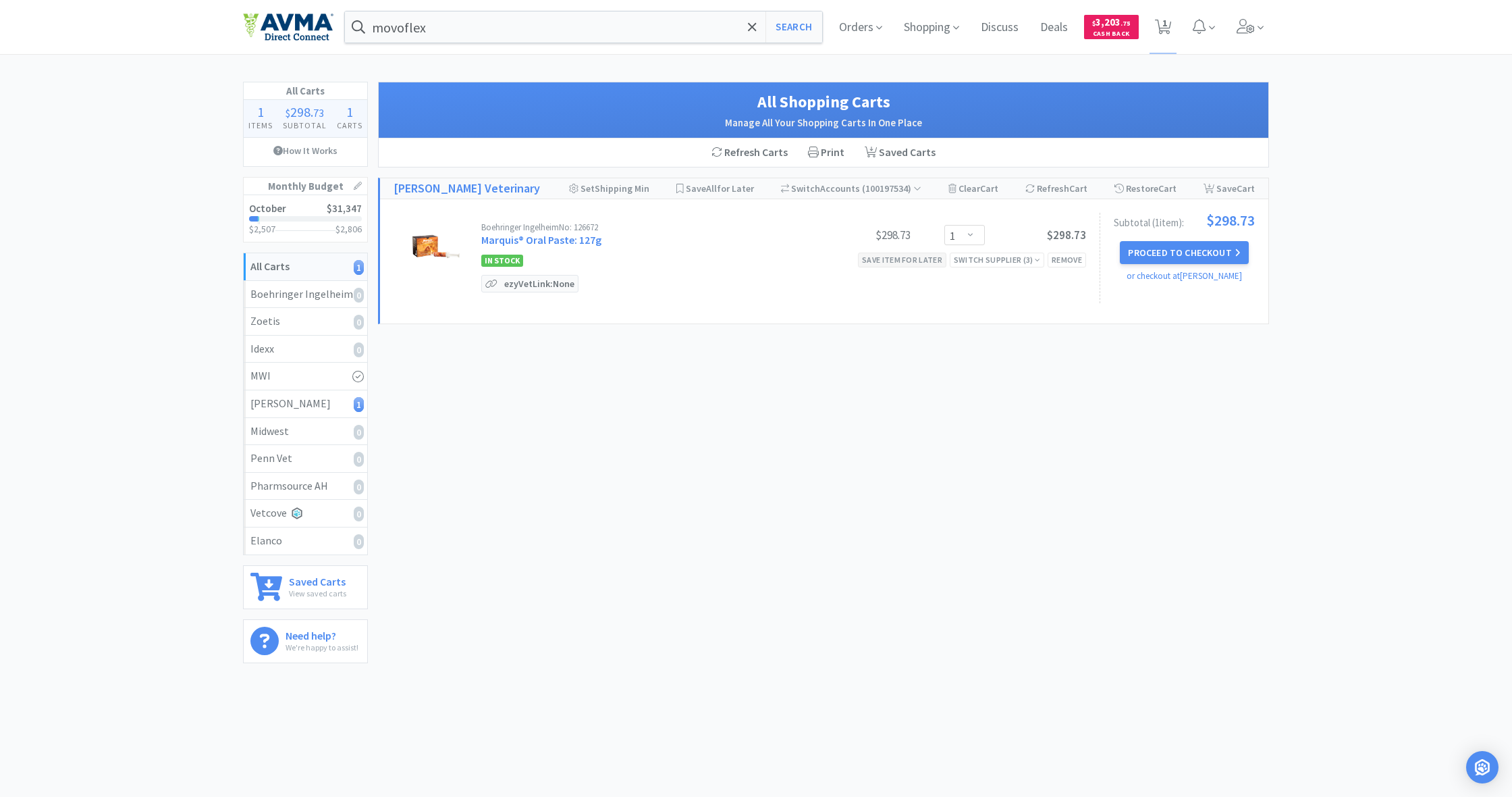
click at [908, 259] on div "Save item for later" at bounding box center [902, 259] width 88 height 14
